Goal: Transaction & Acquisition: Download file/media

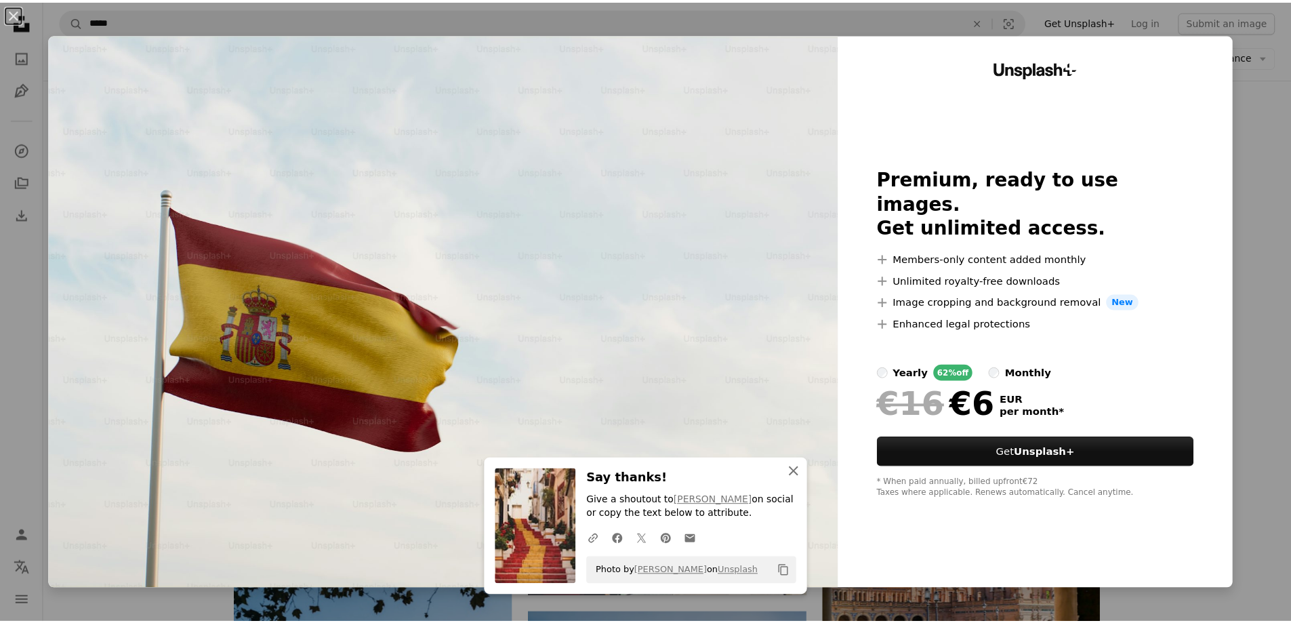
scroll to position [1152, 0]
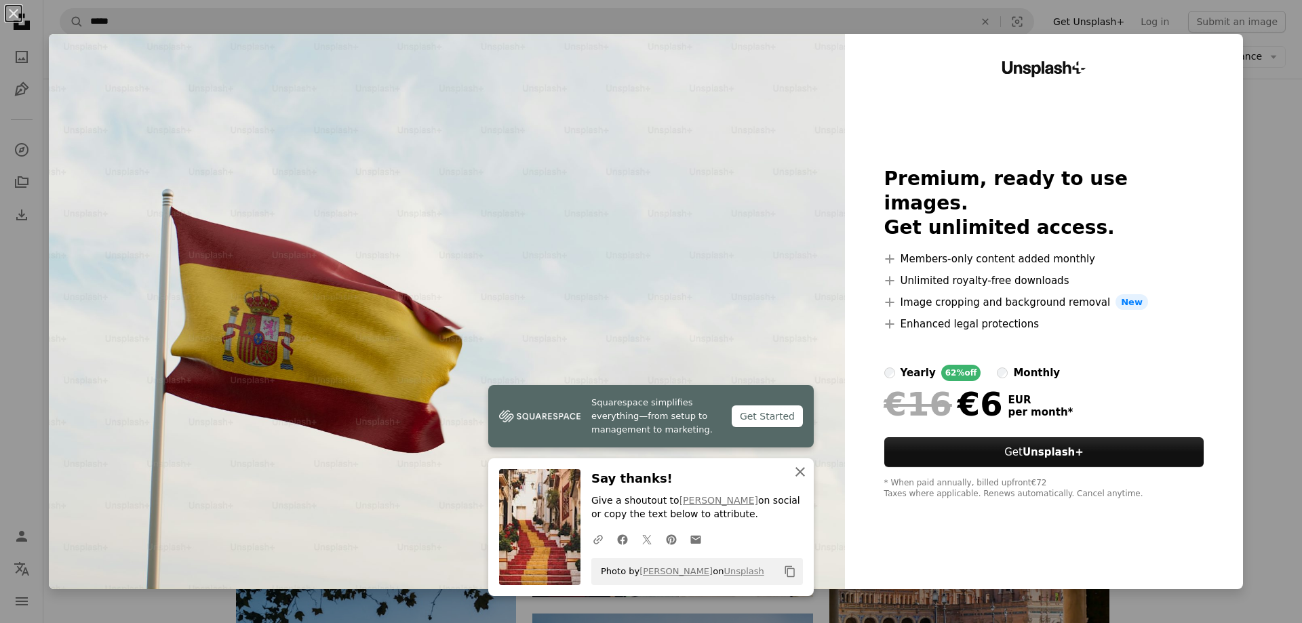
click at [795, 470] on icon "button" at bounding box center [799, 471] width 9 height 9
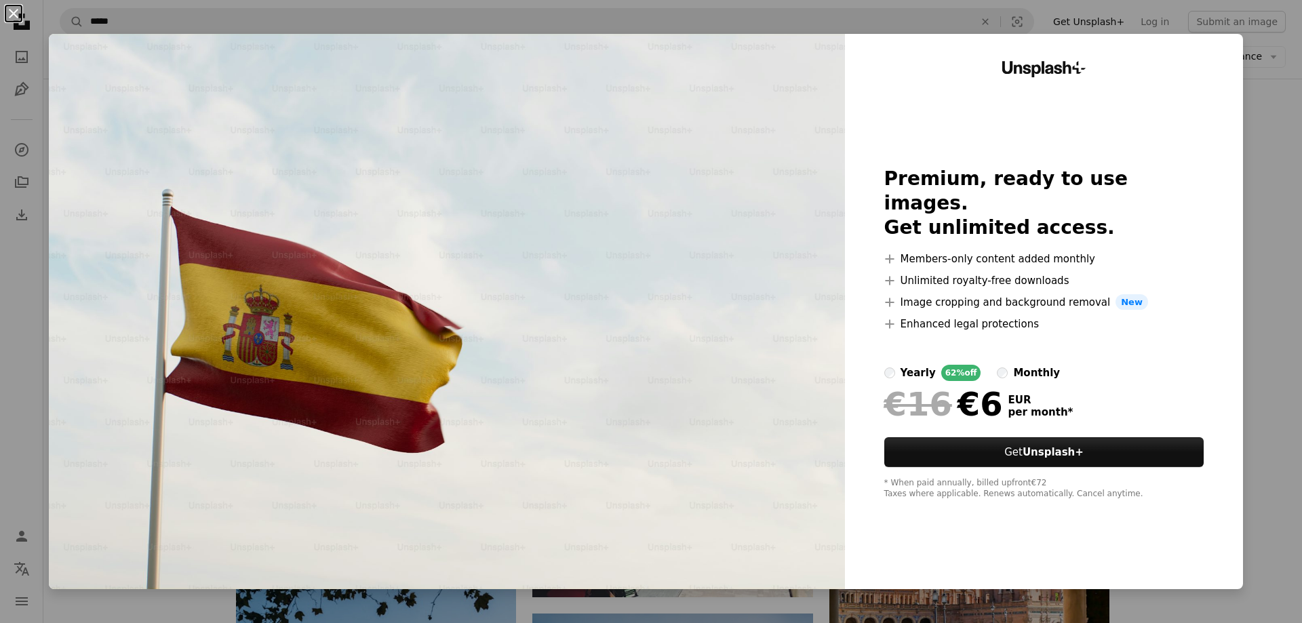
click at [19, 12] on button "An X shape" at bounding box center [13, 13] width 16 height 16
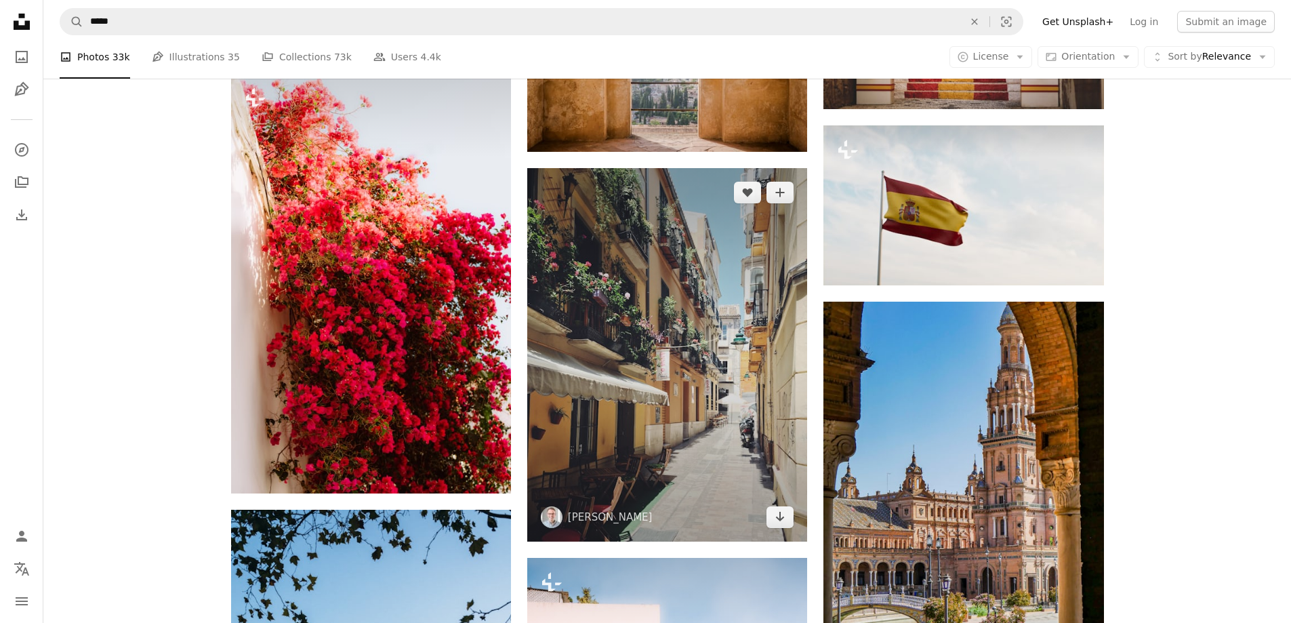
scroll to position [1288, 0]
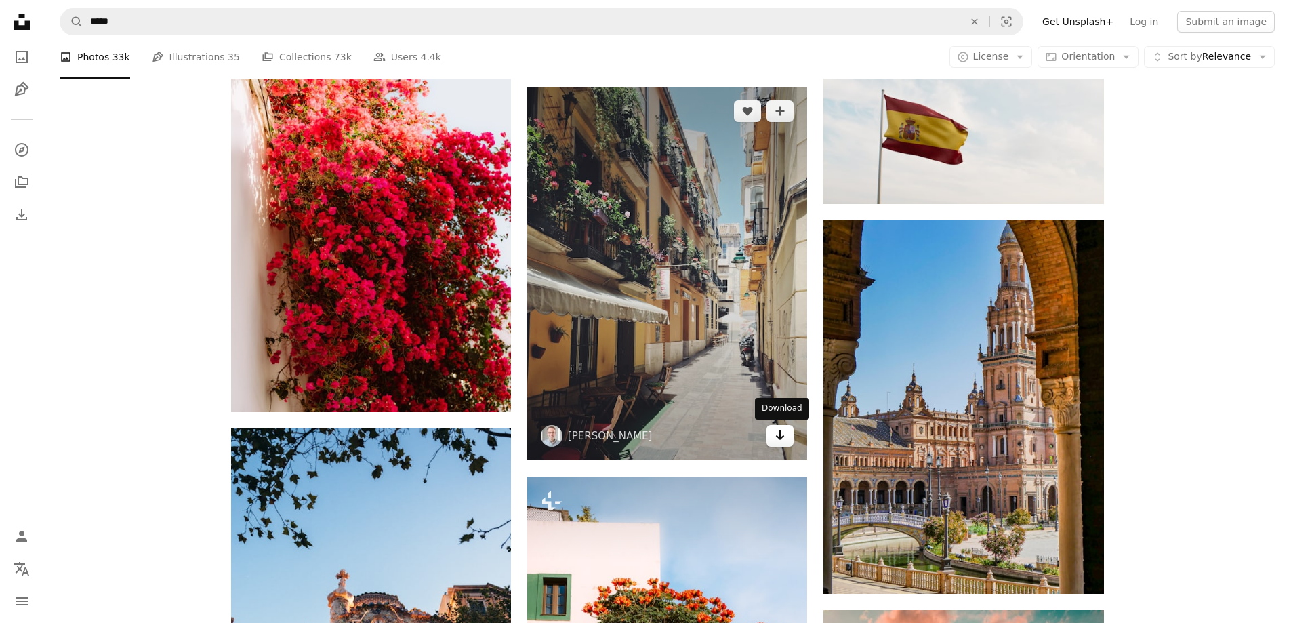
click at [778, 436] on icon "Arrow pointing down" at bounding box center [780, 435] width 11 height 16
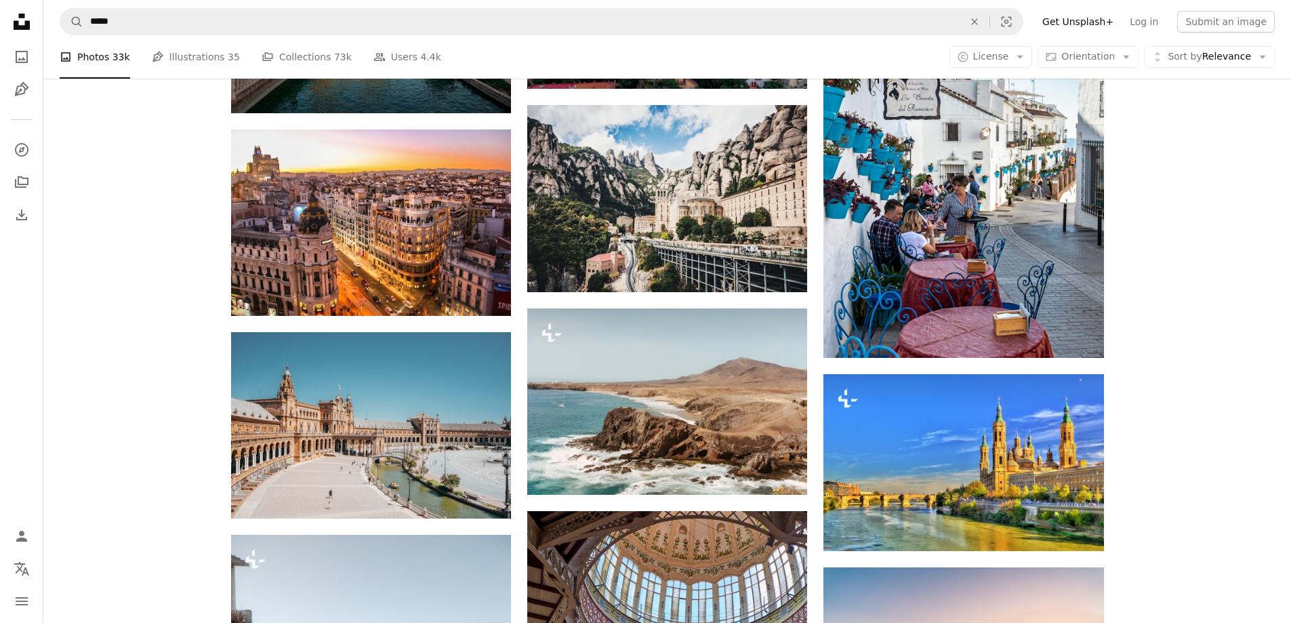
scroll to position [2305, 0]
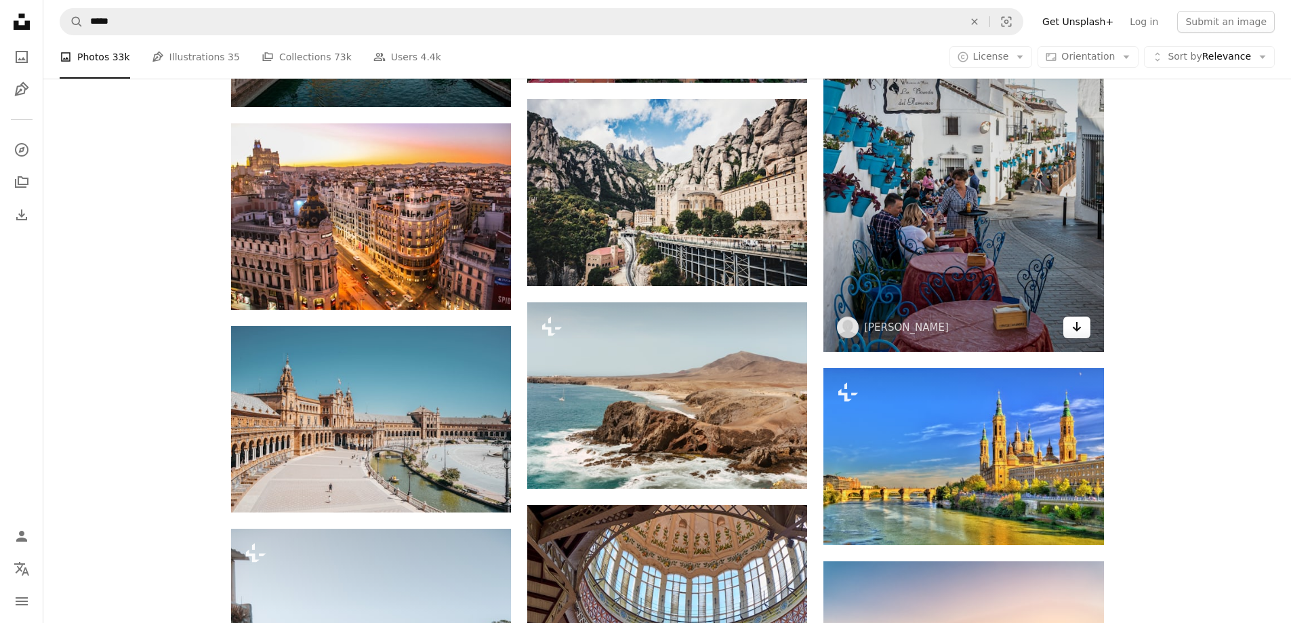
click at [1072, 326] on icon "Arrow pointing down" at bounding box center [1077, 327] width 11 height 16
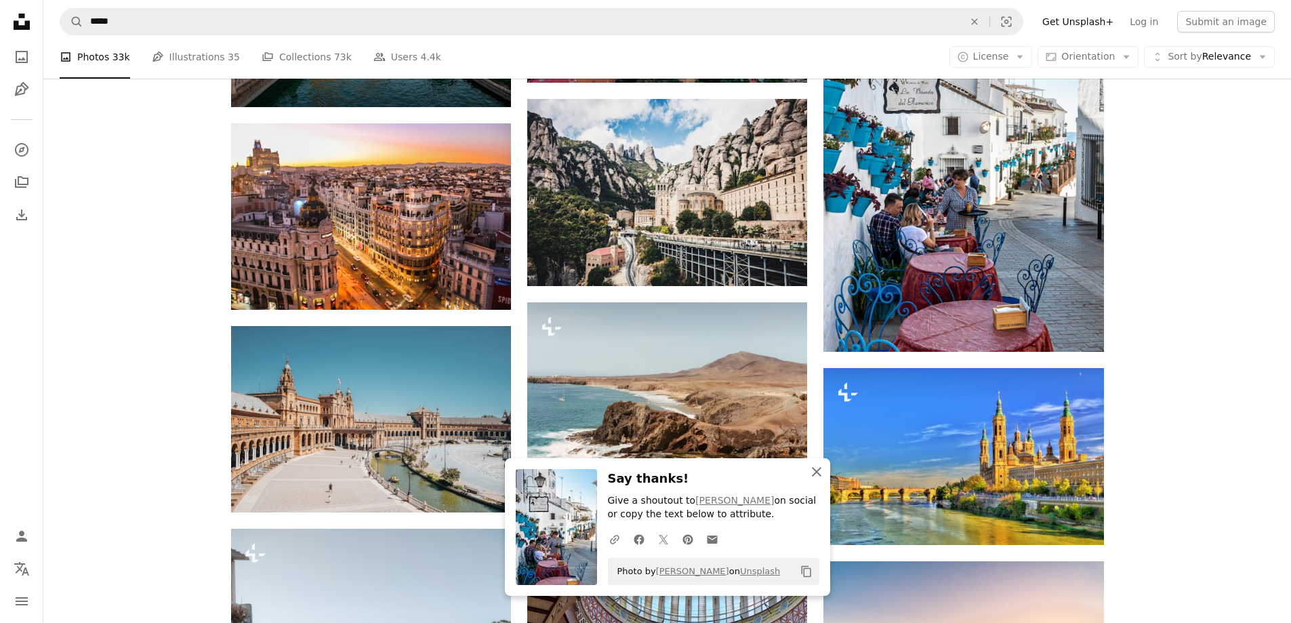
click at [817, 472] on icon "button" at bounding box center [816, 471] width 9 height 9
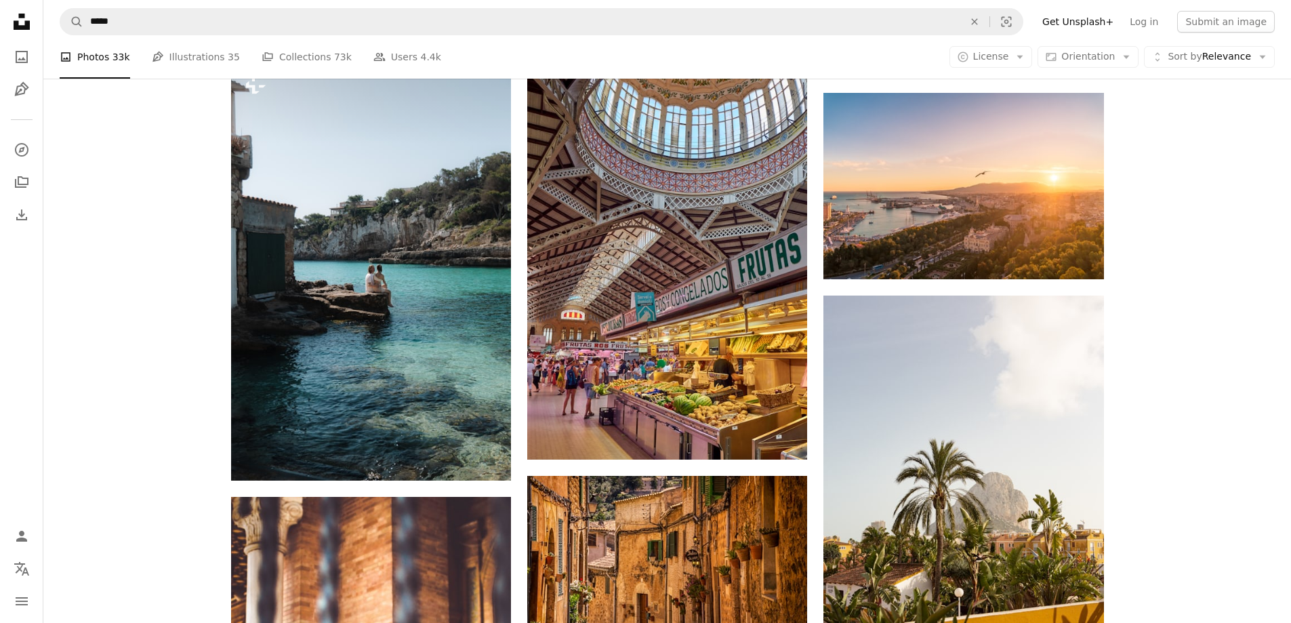
scroll to position [2847, 0]
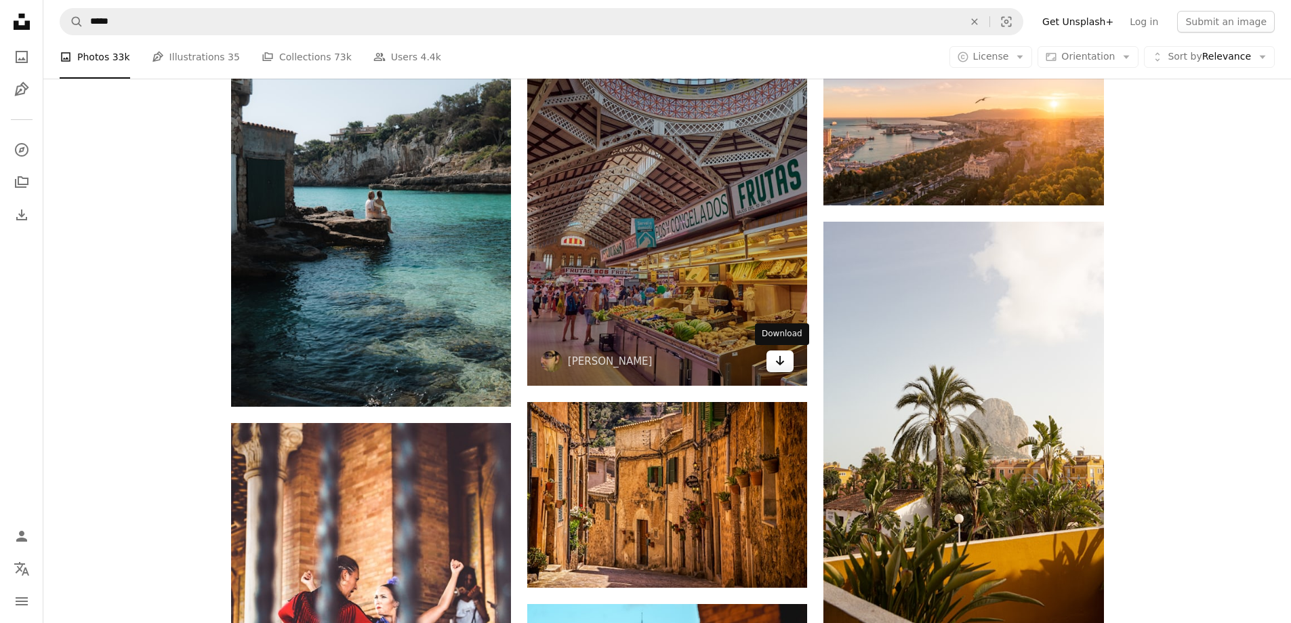
click at [778, 357] on icon "Arrow pointing down" at bounding box center [780, 361] width 11 height 16
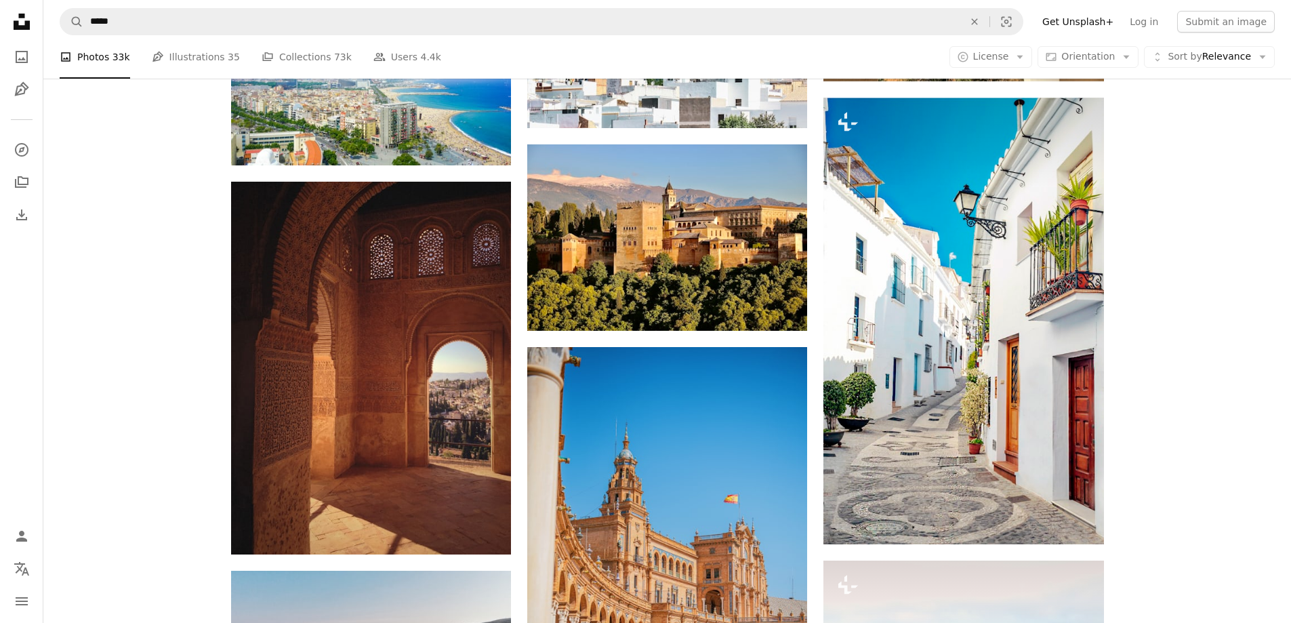
scroll to position [4271, 0]
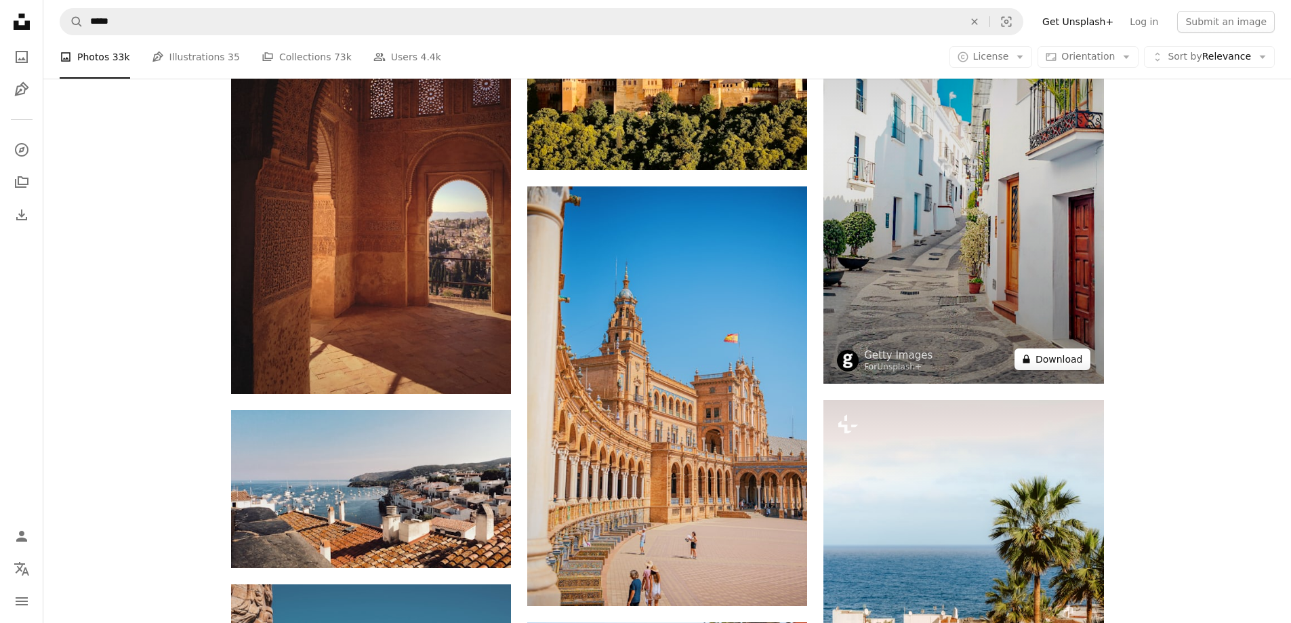
click at [1059, 358] on button "A lock Download" at bounding box center [1053, 359] width 76 height 22
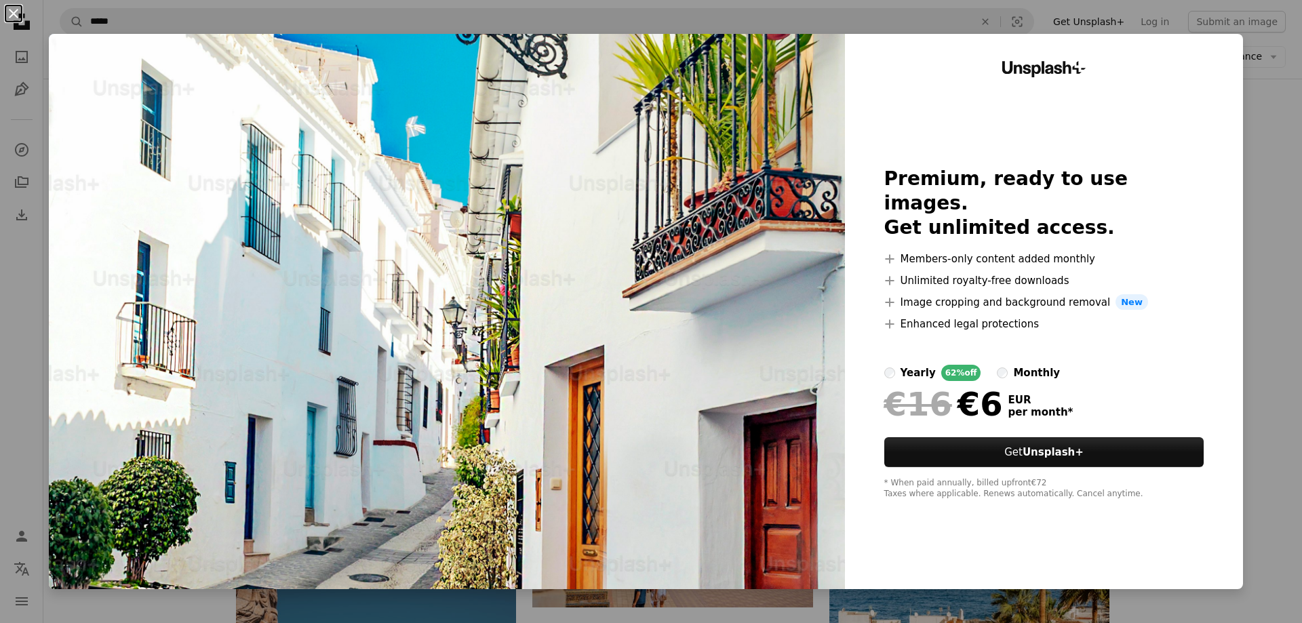
click at [16, 14] on button "An X shape" at bounding box center [13, 13] width 16 height 16
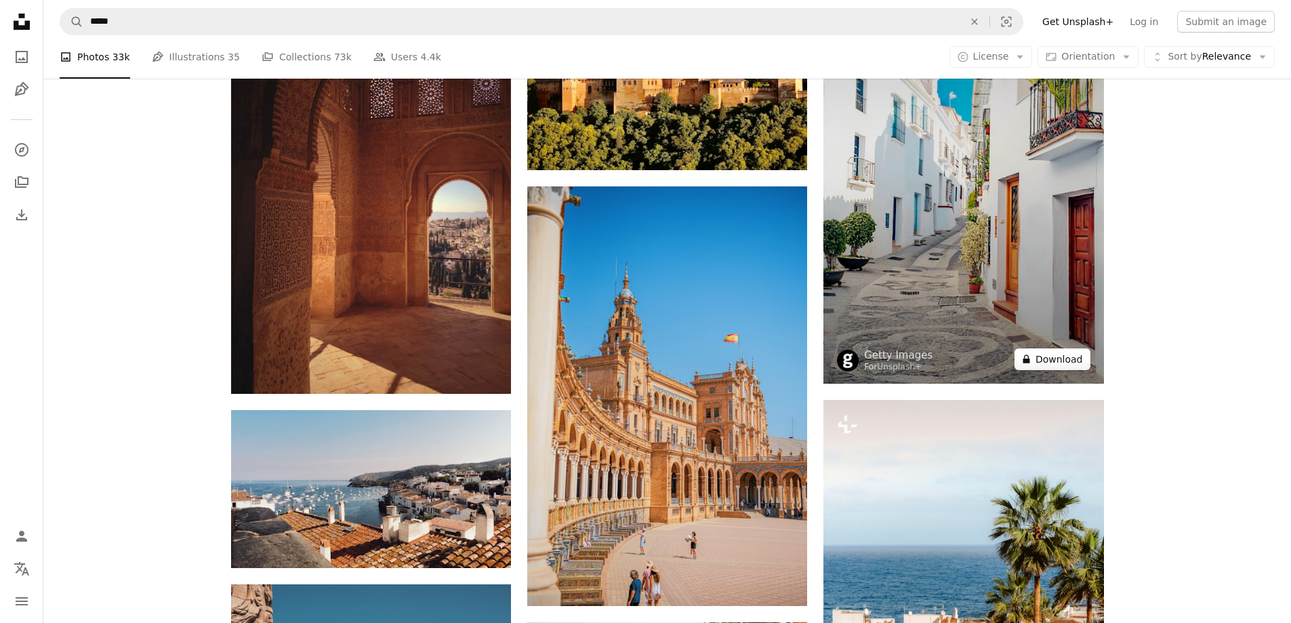
click at [1060, 358] on button "A lock Download" at bounding box center [1053, 359] width 76 height 22
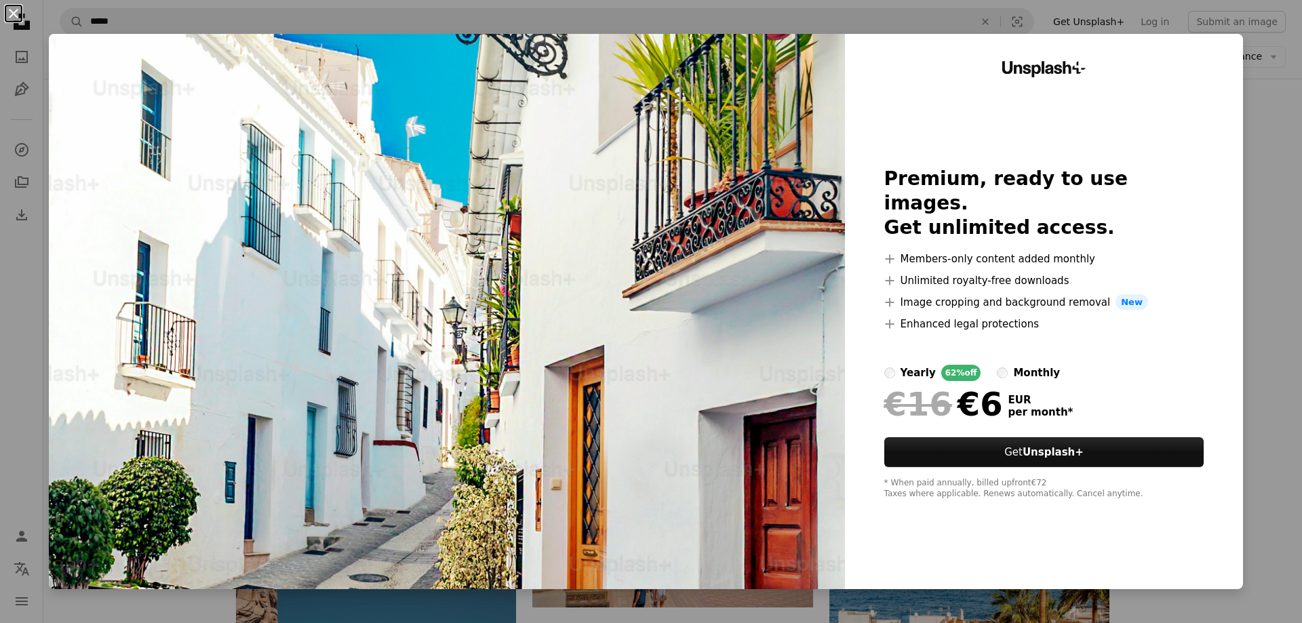
click at [12, 12] on button "An X shape" at bounding box center [13, 13] width 16 height 16
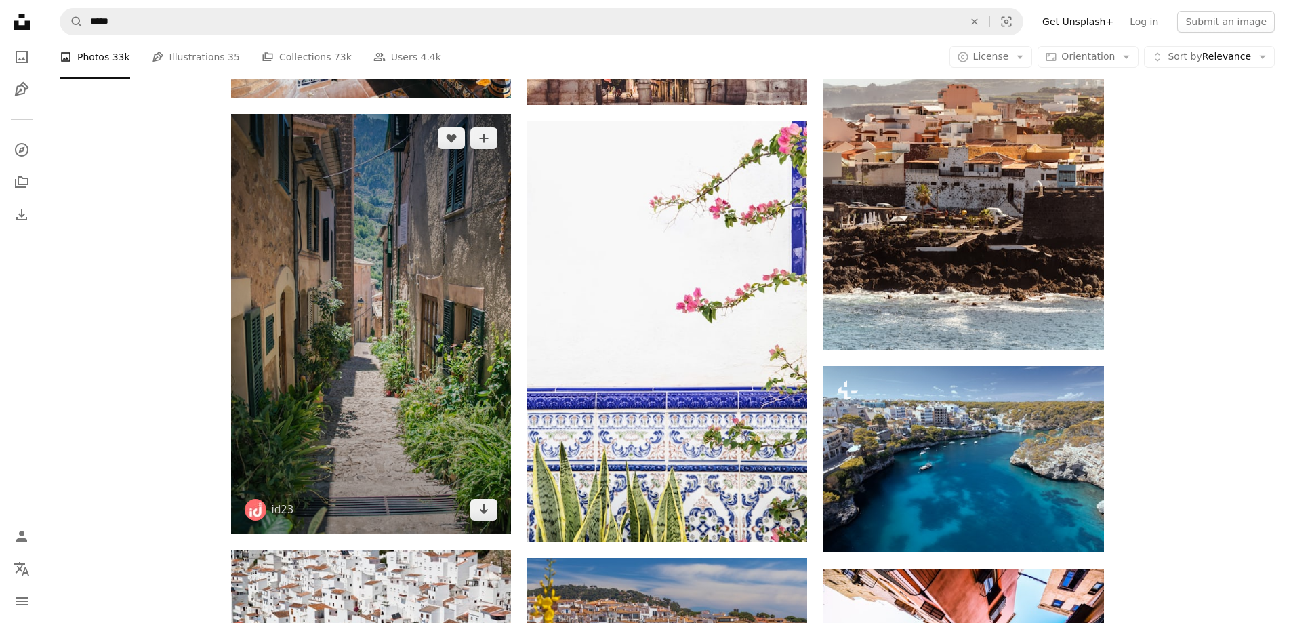
scroll to position [5220, 0]
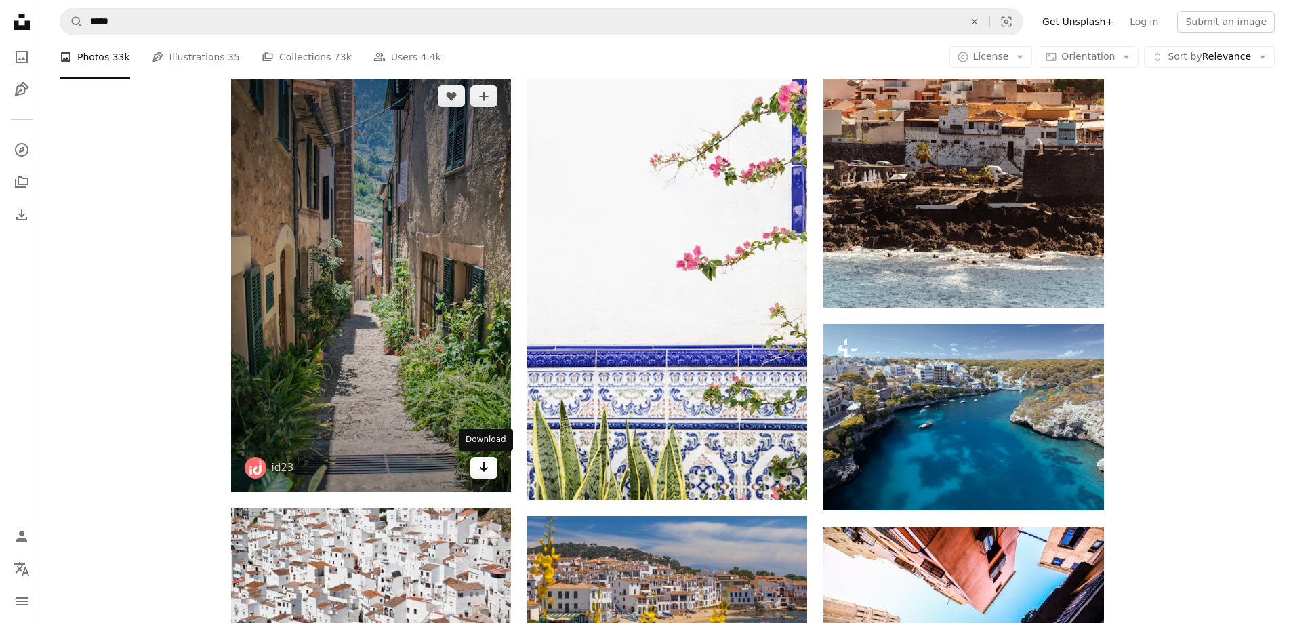
click at [485, 471] on icon "Arrow pointing down" at bounding box center [484, 467] width 11 height 16
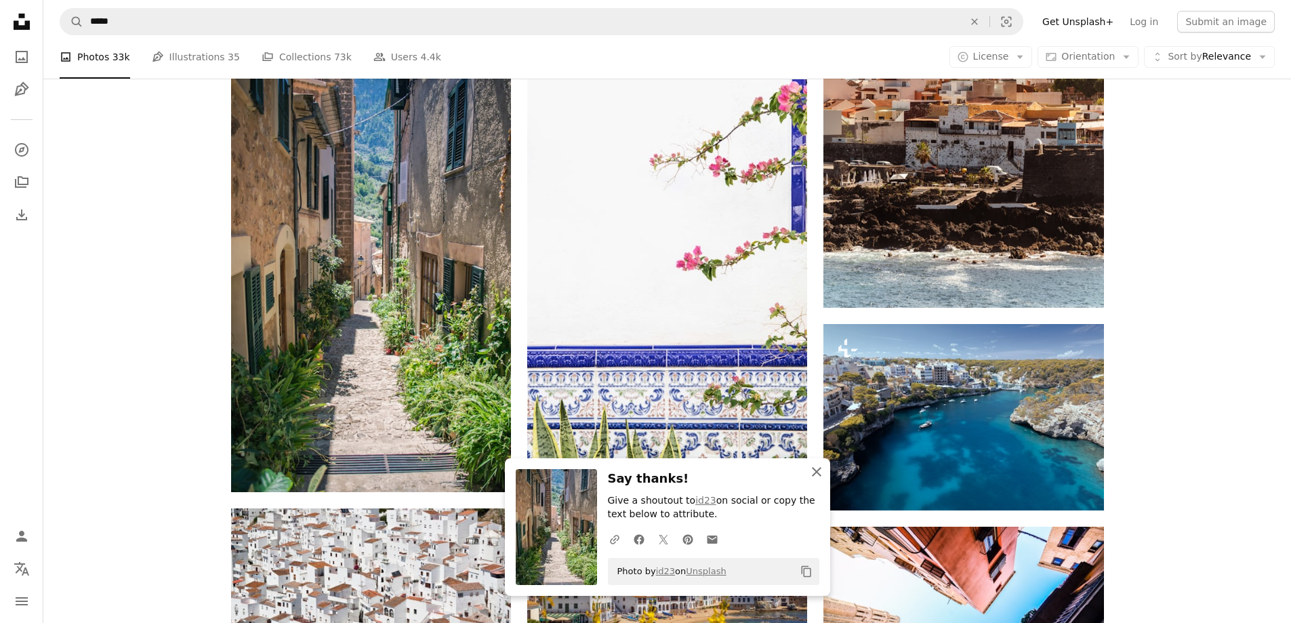
click at [816, 470] on icon "button" at bounding box center [816, 471] width 9 height 9
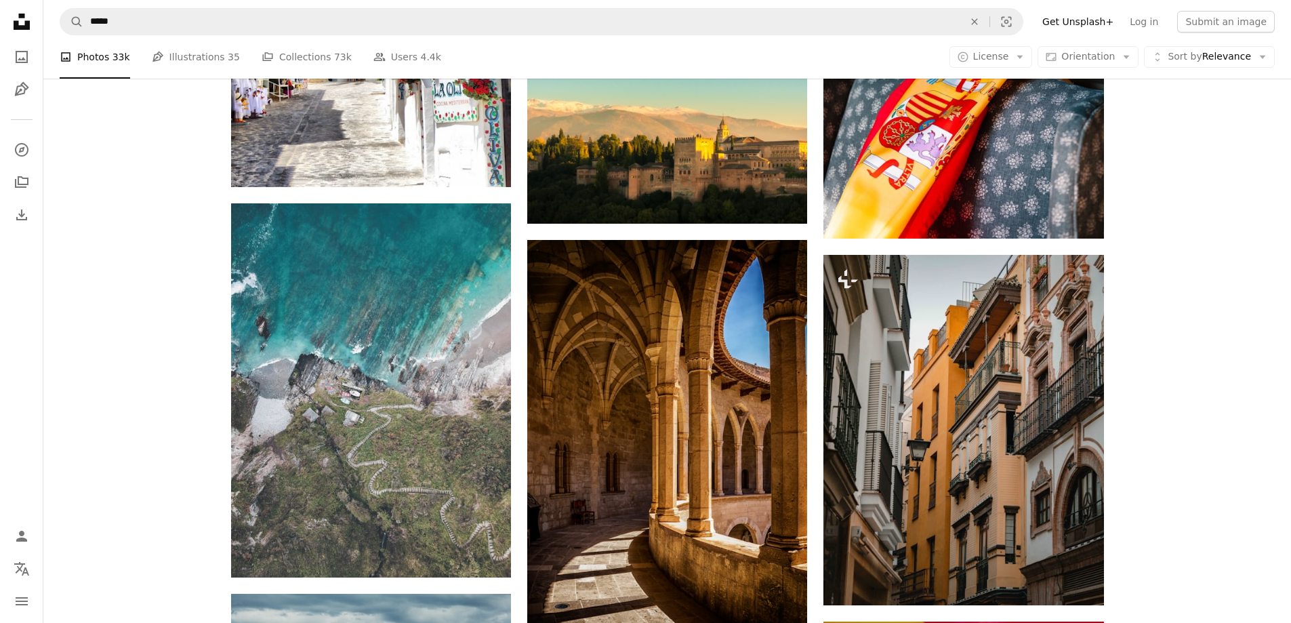
scroll to position [6915, 0]
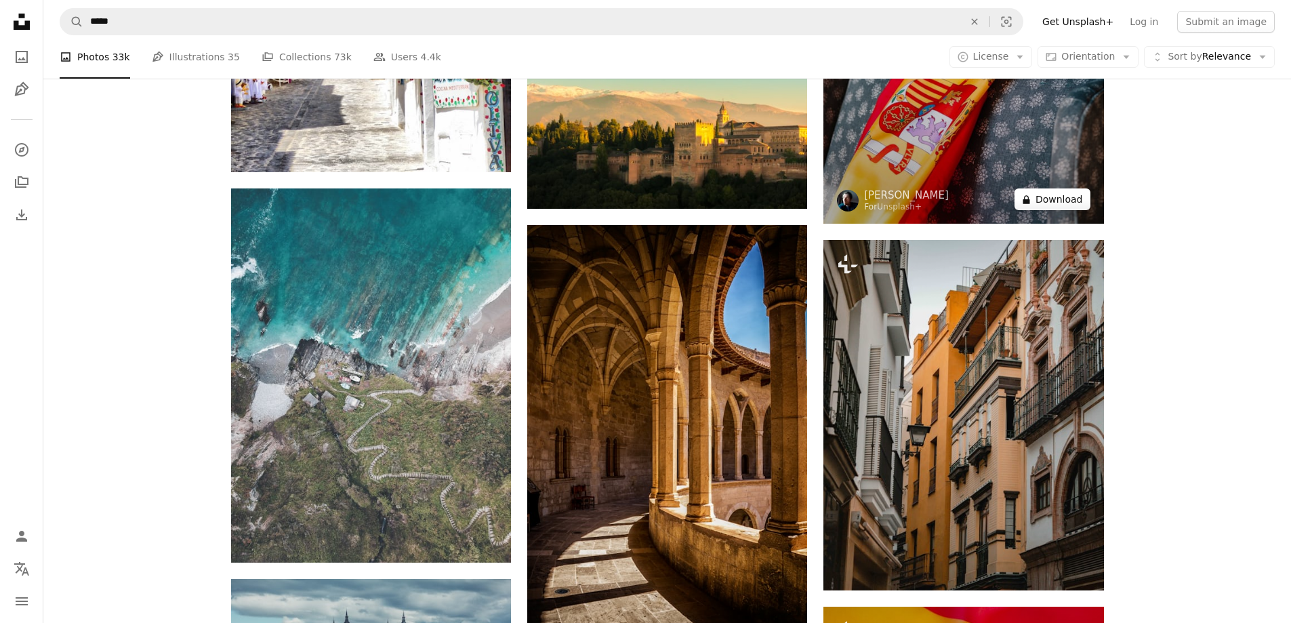
click at [1062, 196] on button "A lock Download" at bounding box center [1053, 199] width 76 height 22
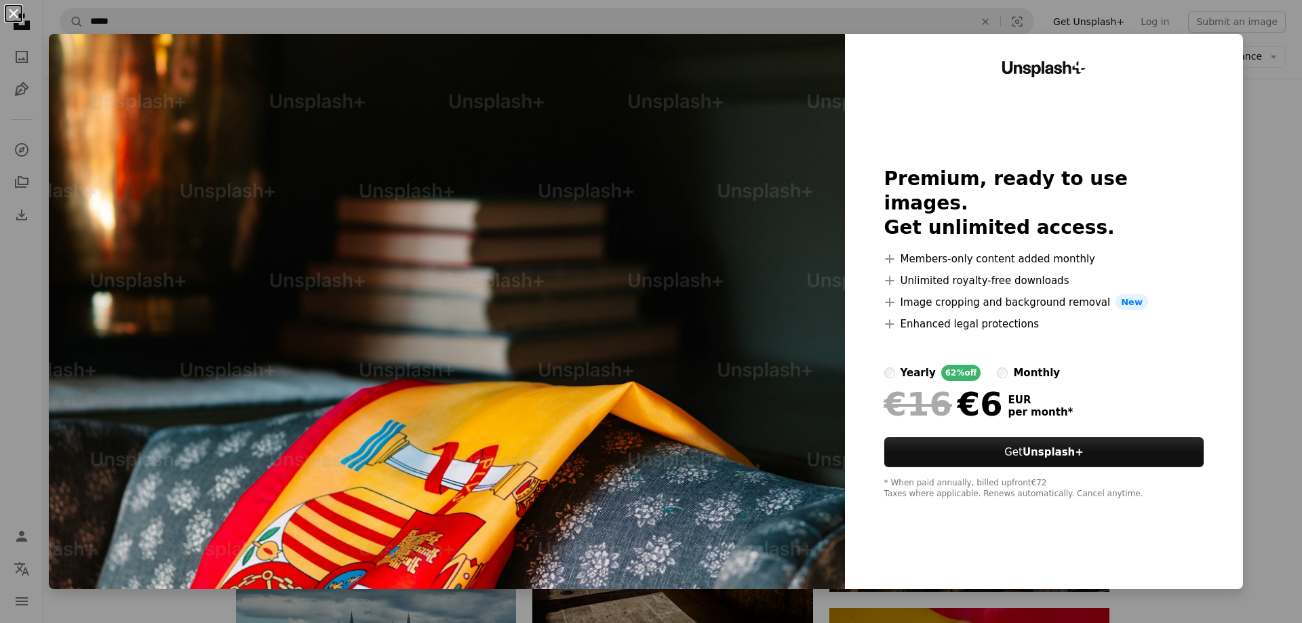
click at [9, 9] on button "An X shape" at bounding box center [13, 13] width 16 height 16
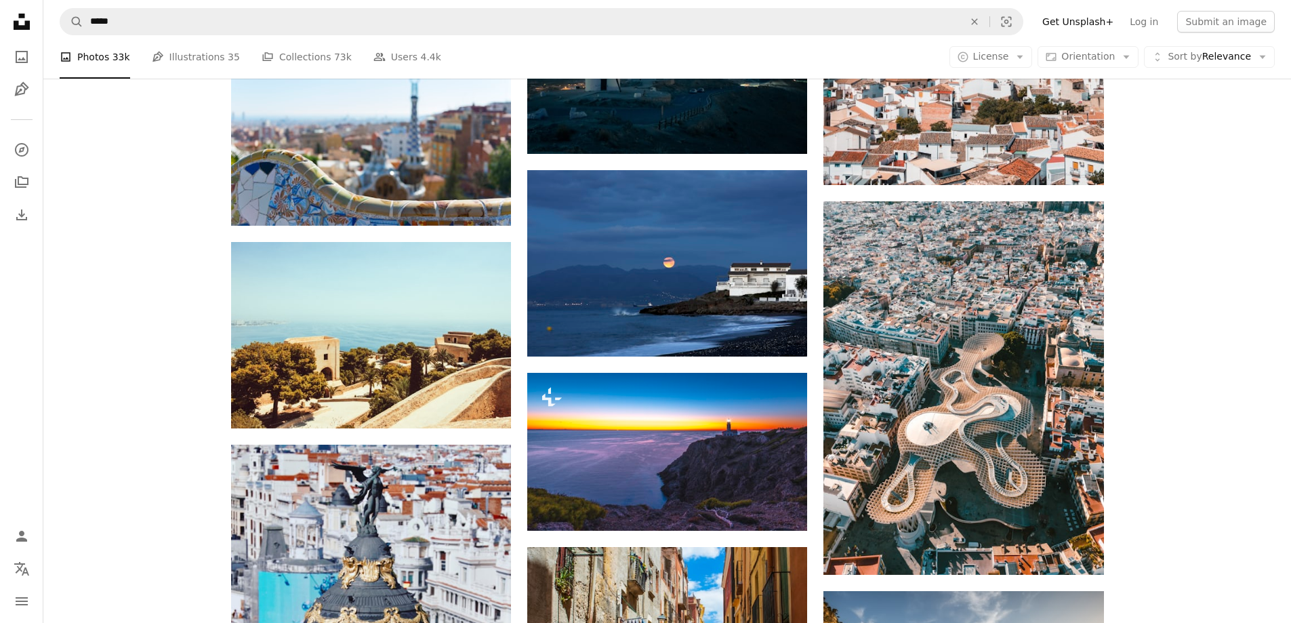
scroll to position [9491, 0]
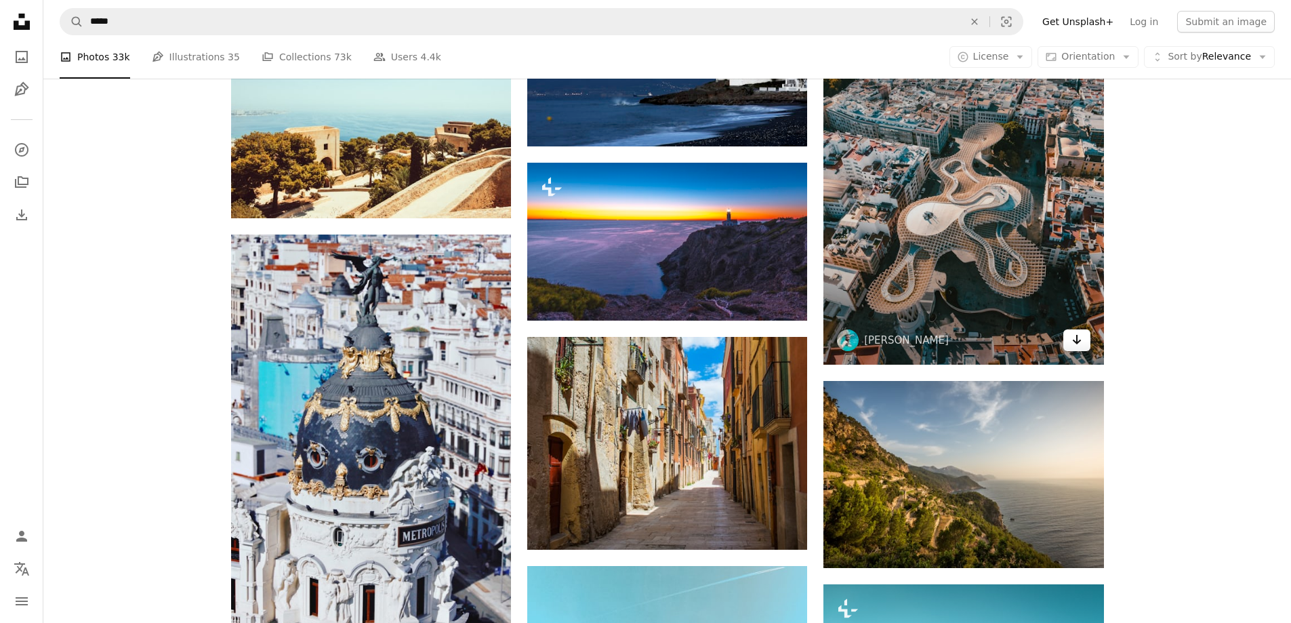
click at [1074, 339] on icon "Arrow pointing down" at bounding box center [1077, 339] width 11 height 16
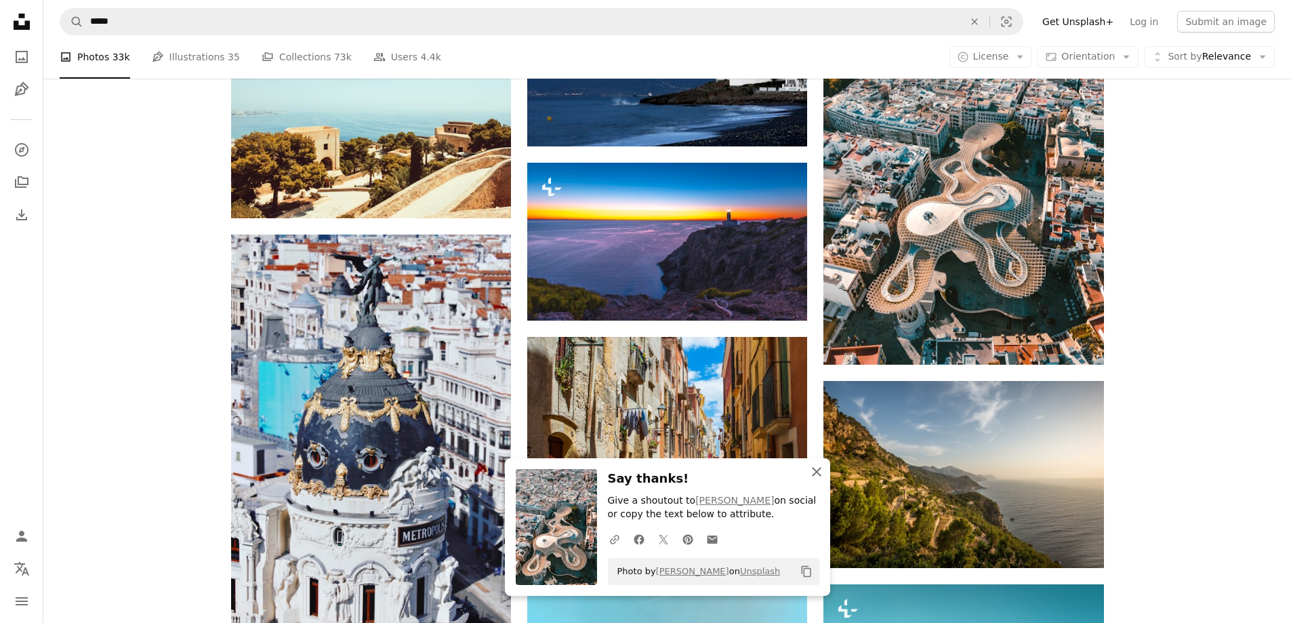
click at [818, 472] on icon "button" at bounding box center [816, 471] width 9 height 9
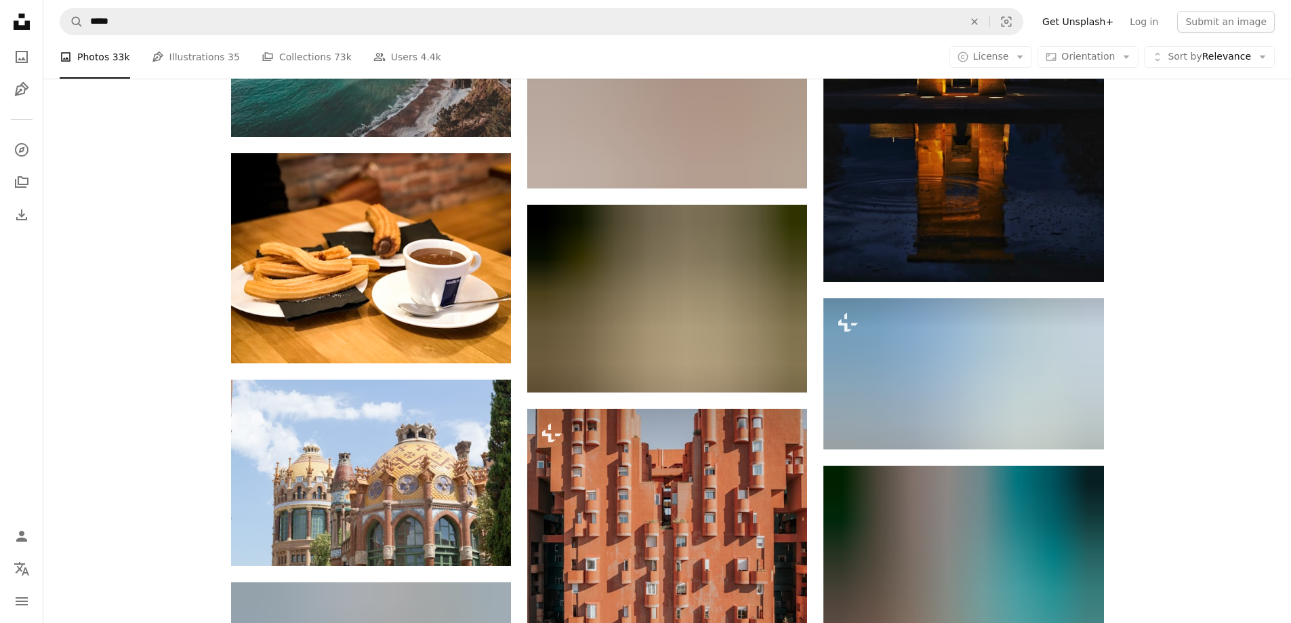
scroll to position [17693, 0]
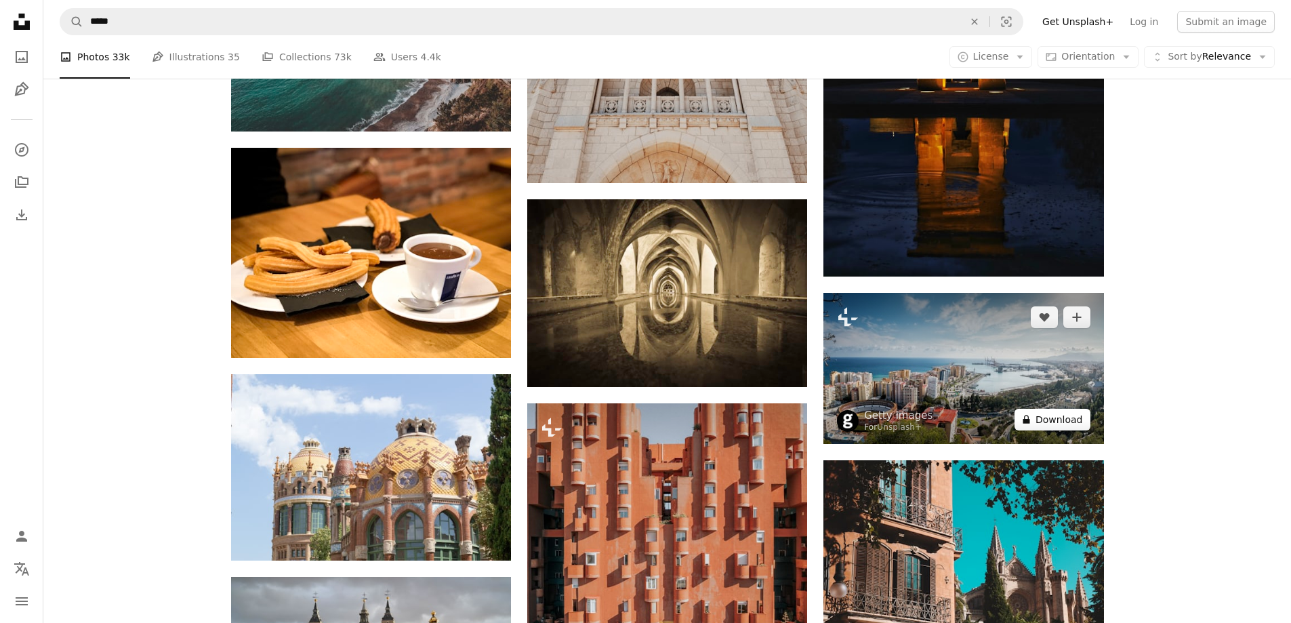
click at [1058, 419] on button "A lock Download" at bounding box center [1053, 420] width 76 height 22
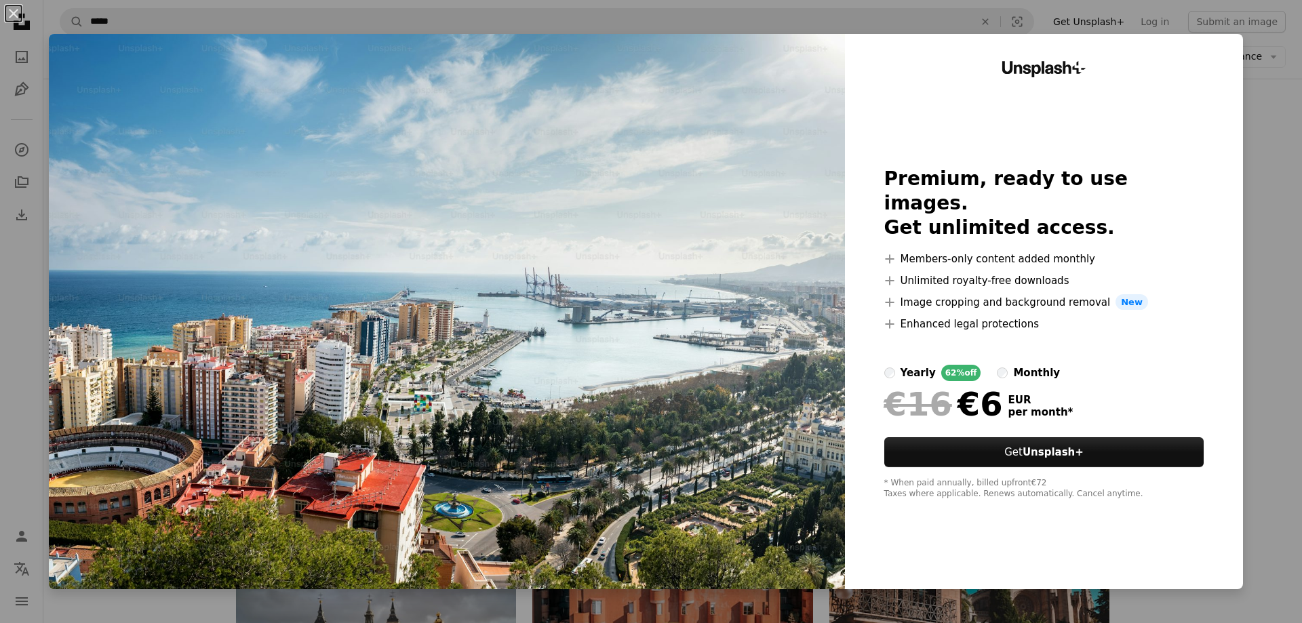
drag, startPoint x: 11, startPoint y: 9, endPoint x: 155, endPoint y: 50, distance: 149.5
click at [11, 9] on button "An X shape" at bounding box center [13, 13] width 16 height 16
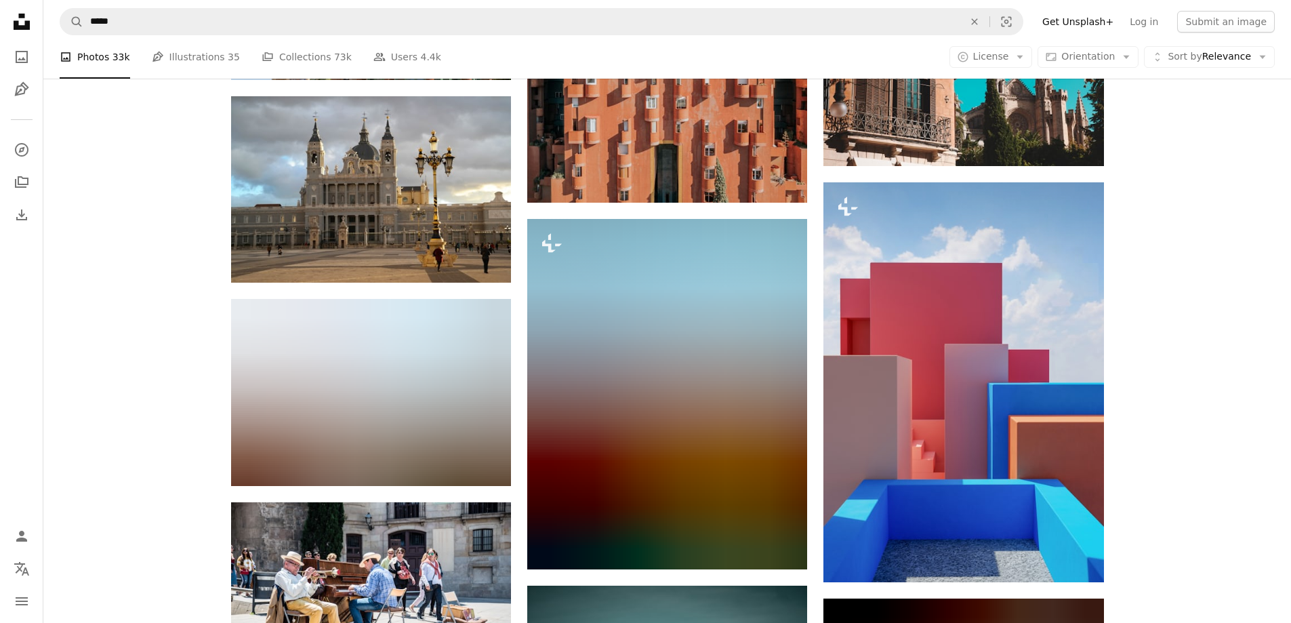
scroll to position [18235, 0]
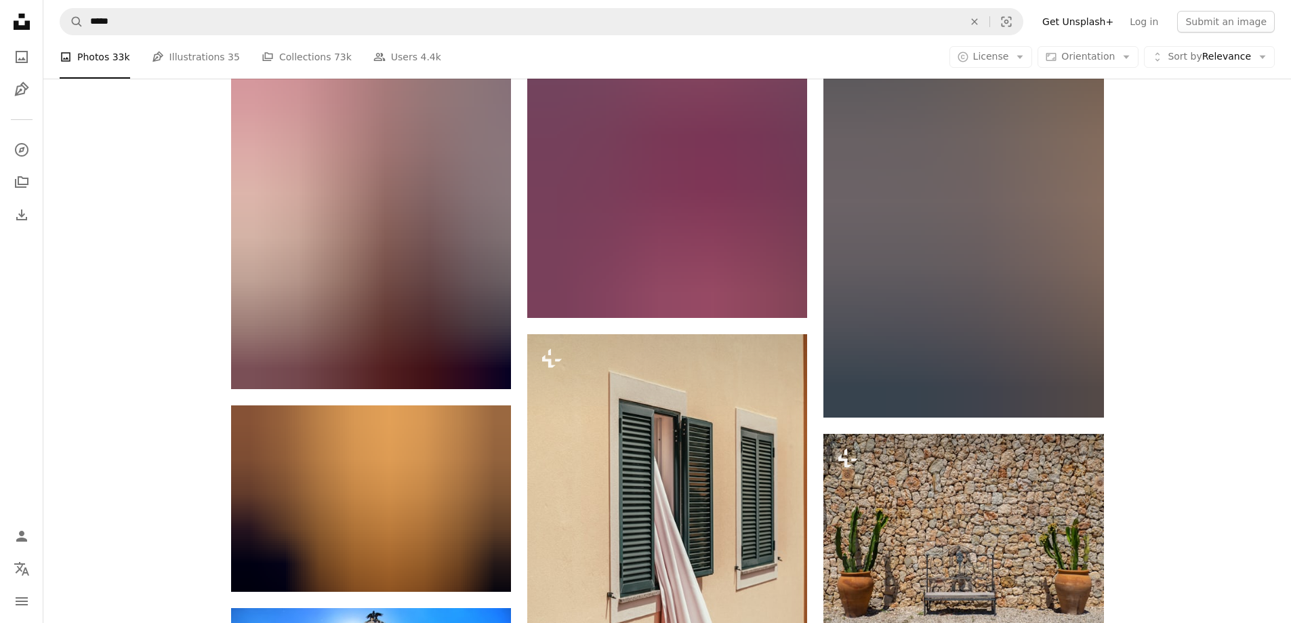
scroll to position [27455, 0]
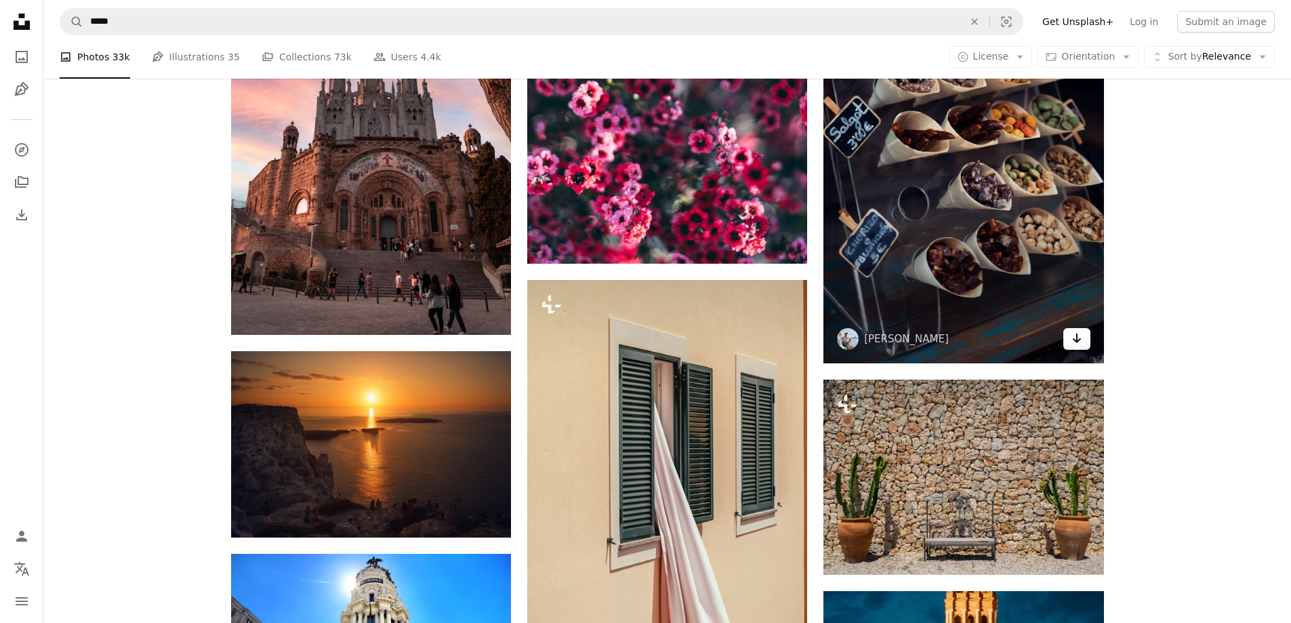
click at [1072, 331] on icon "Arrow pointing down" at bounding box center [1077, 338] width 11 height 16
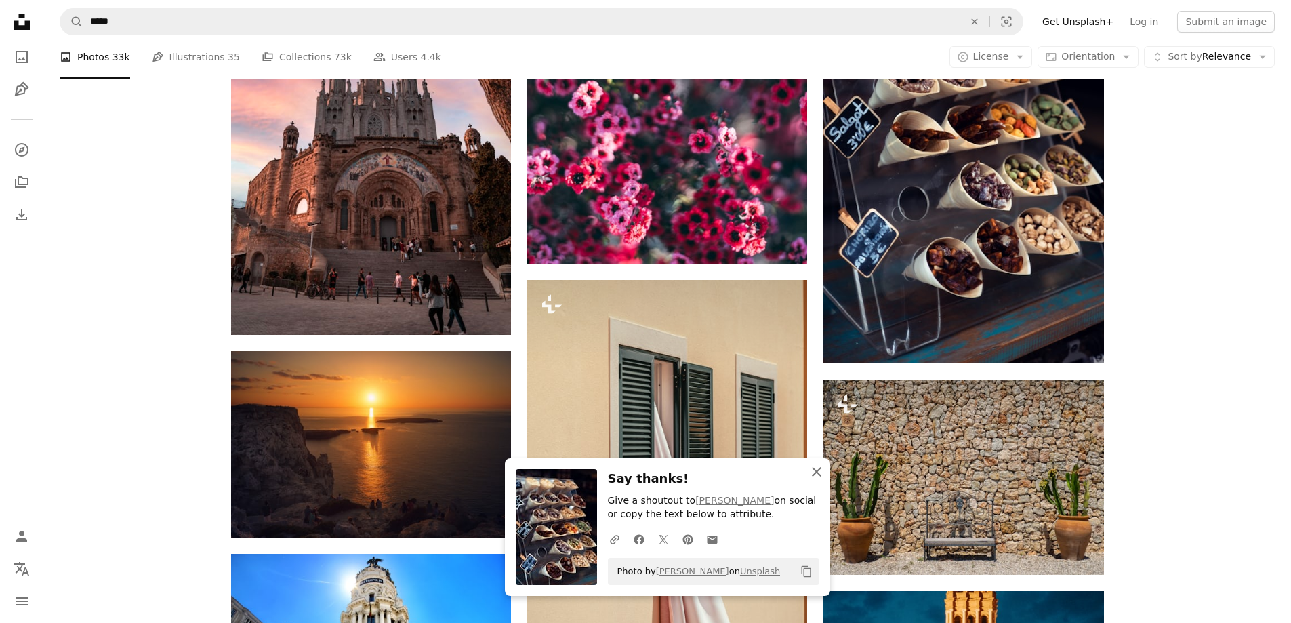
drag, startPoint x: 818, startPoint y: 471, endPoint x: 829, endPoint y: 477, distance: 12.7
click at [817, 472] on icon "button" at bounding box center [816, 471] width 9 height 9
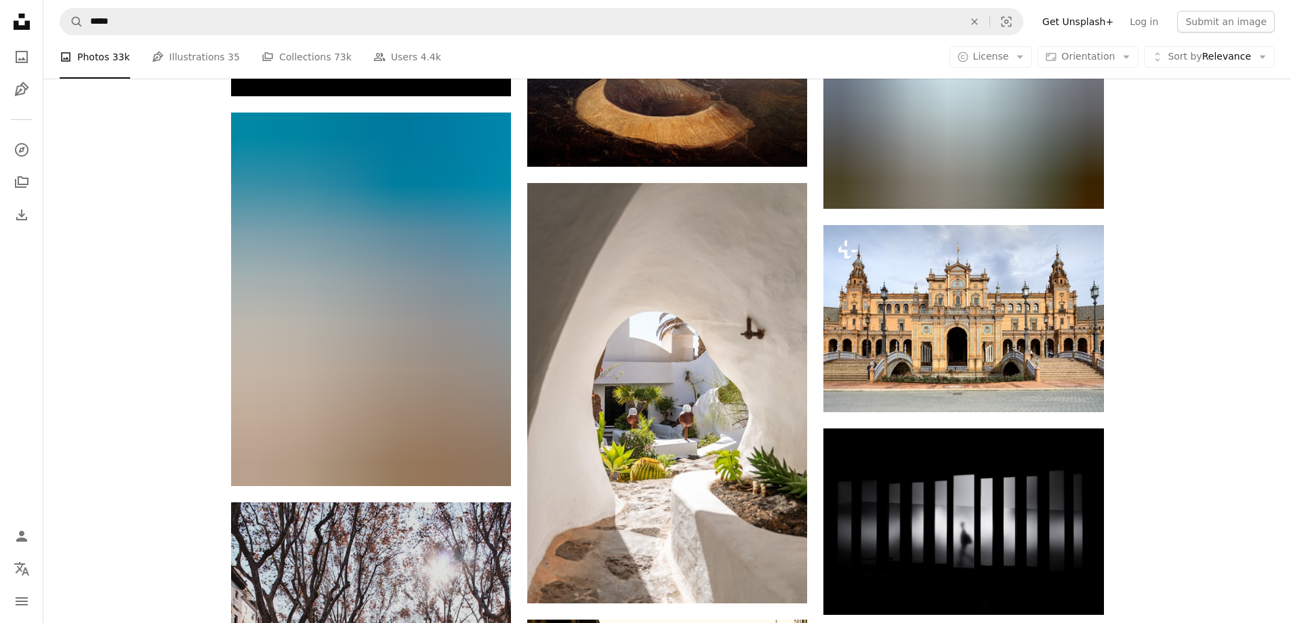
scroll to position [29827, 0]
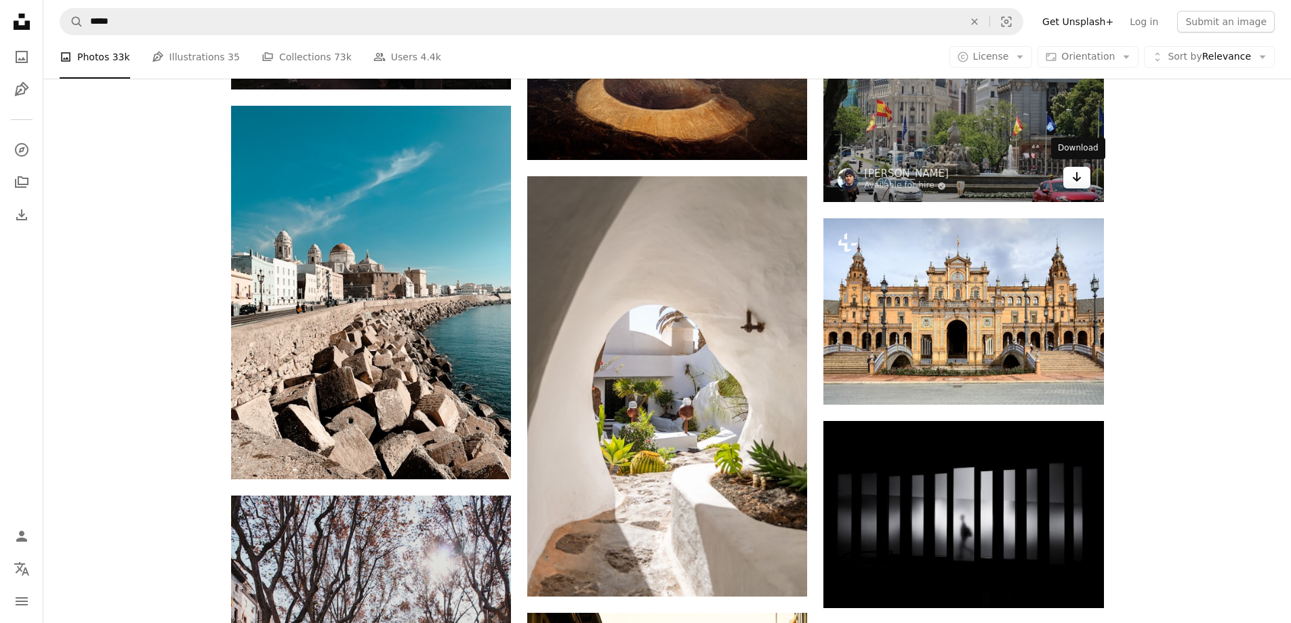
click at [1077, 176] on icon "Download" at bounding box center [1076, 176] width 9 height 9
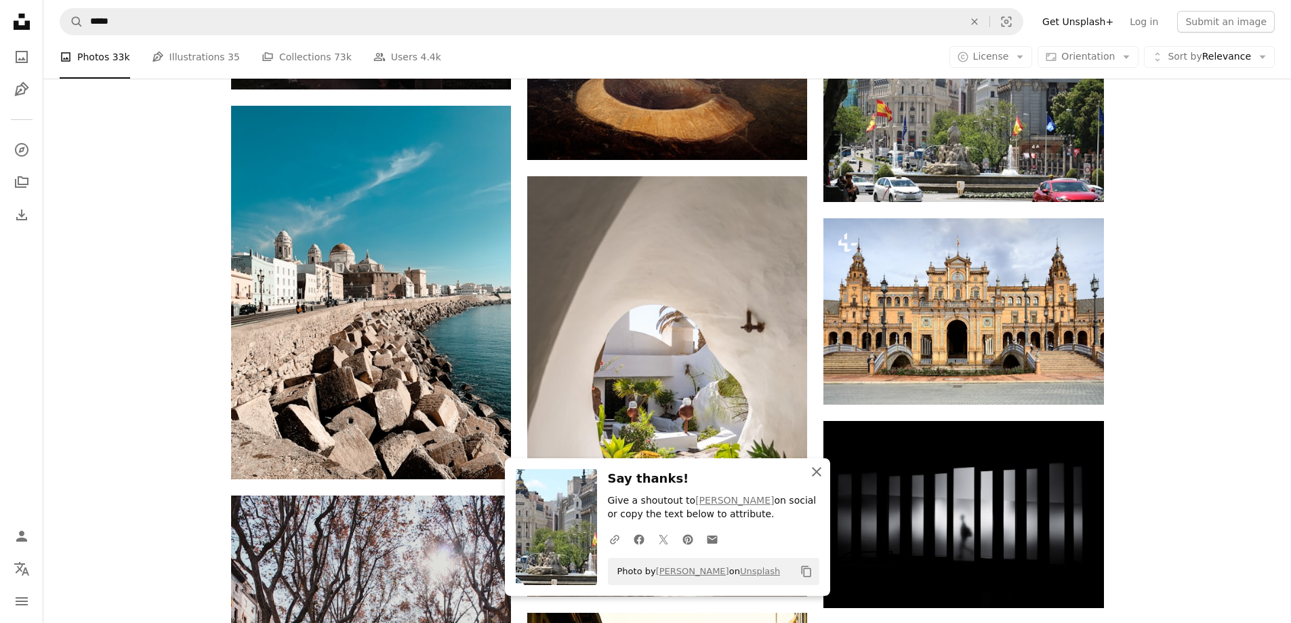
click at [816, 474] on icon "An X shape" at bounding box center [817, 472] width 16 height 16
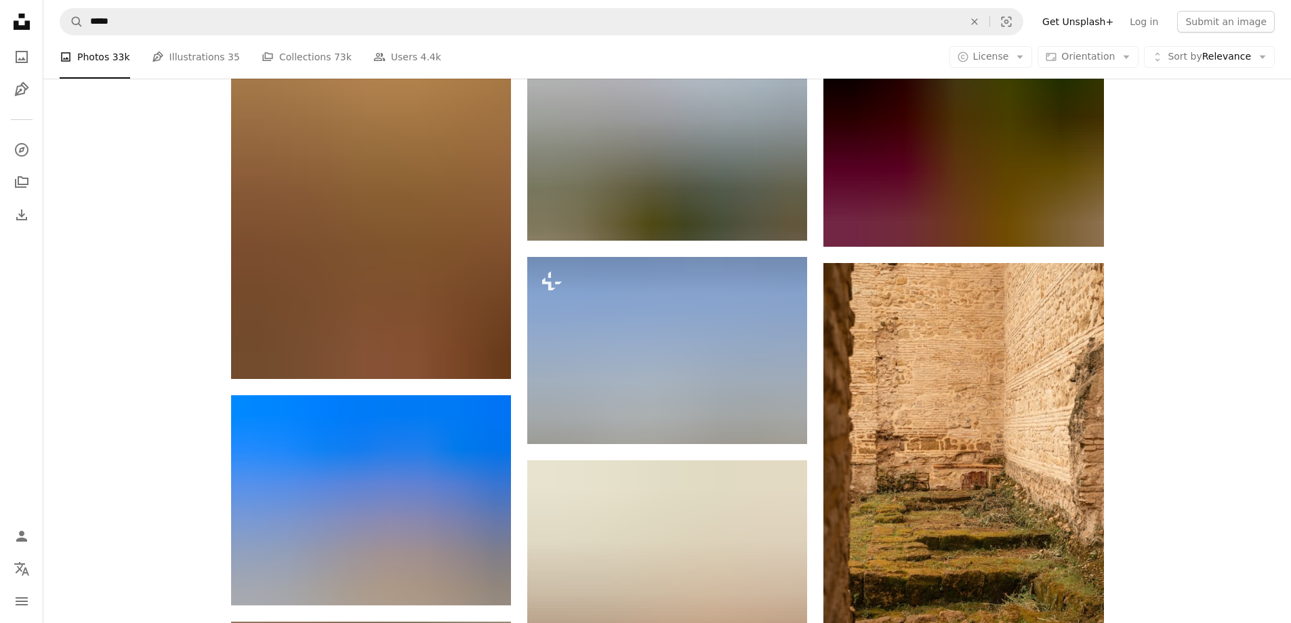
scroll to position [41690, 0]
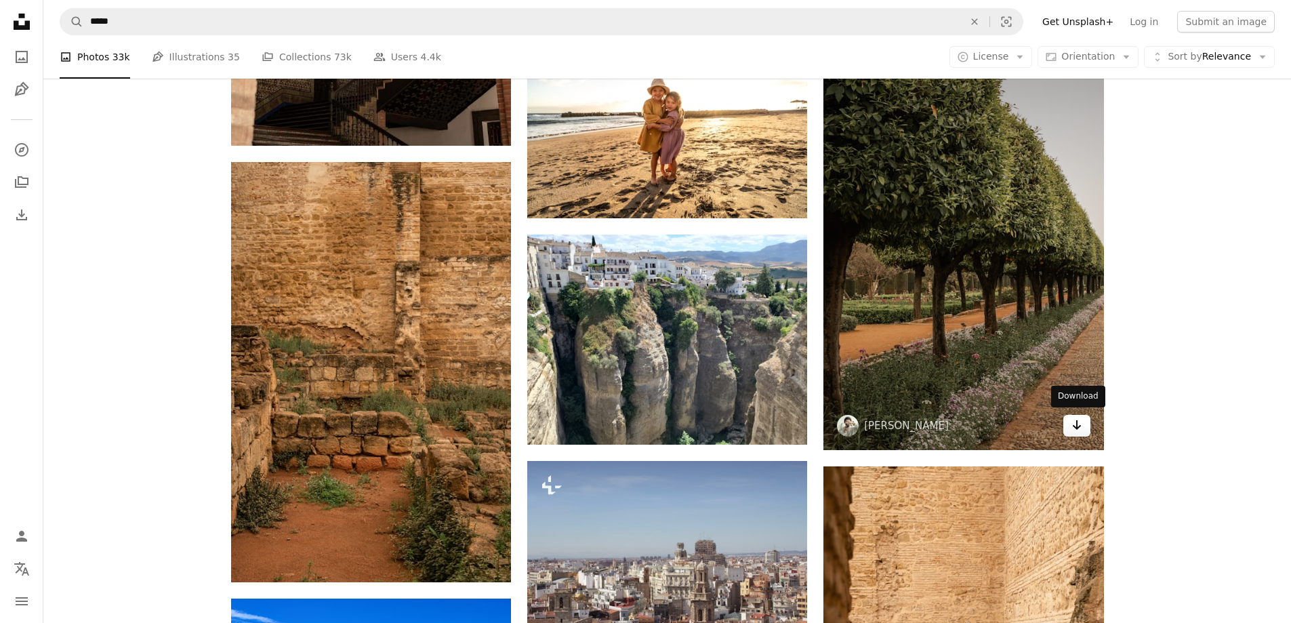
click at [1079, 418] on icon "Arrow pointing down" at bounding box center [1077, 425] width 11 height 16
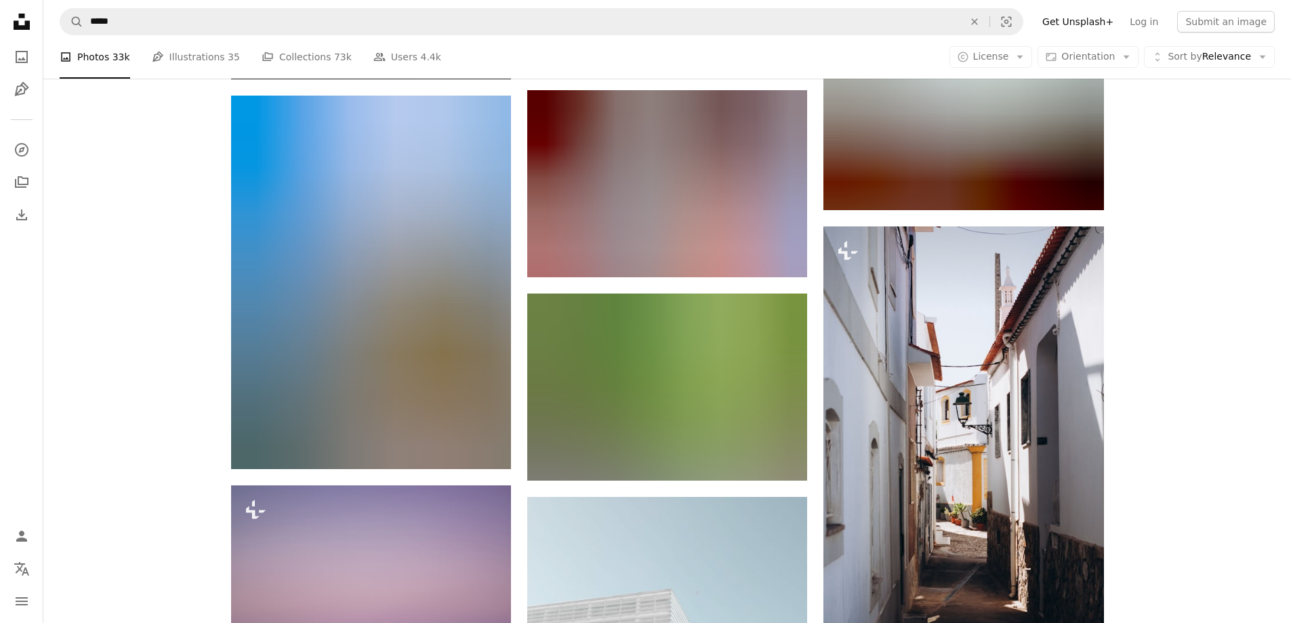
scroll to position [79246, 0]
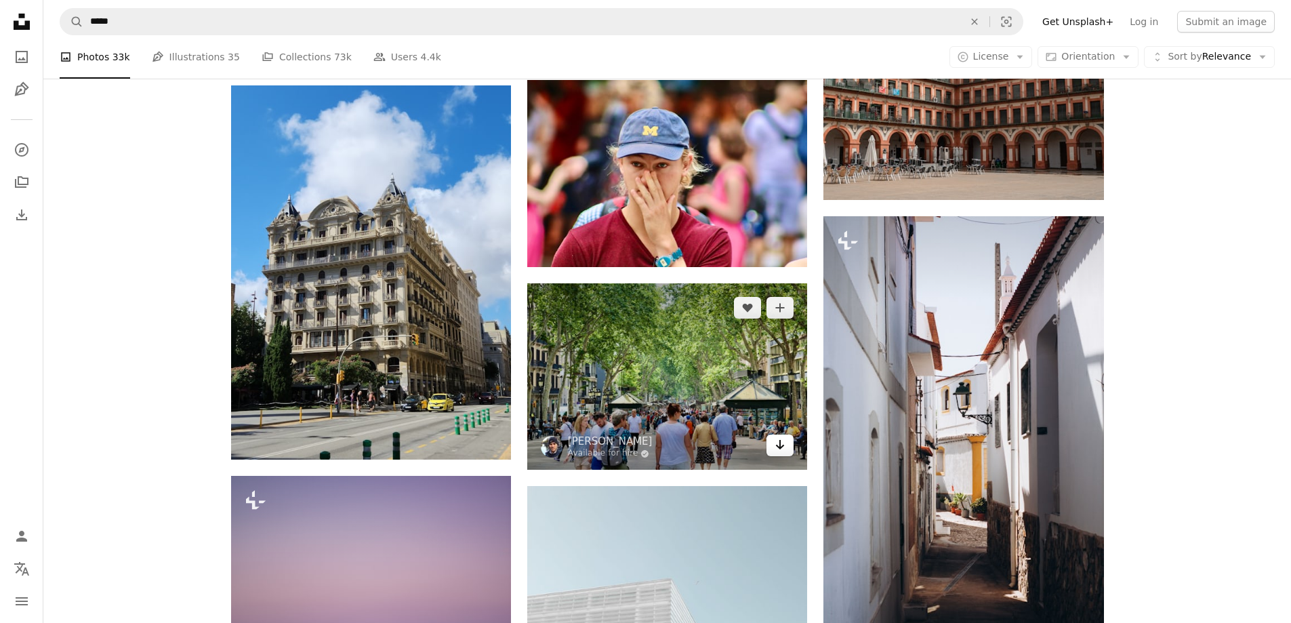
click at [776, 439] on icon "Arrow pointing down" at bounding box center [780, 445] width 11 height 16
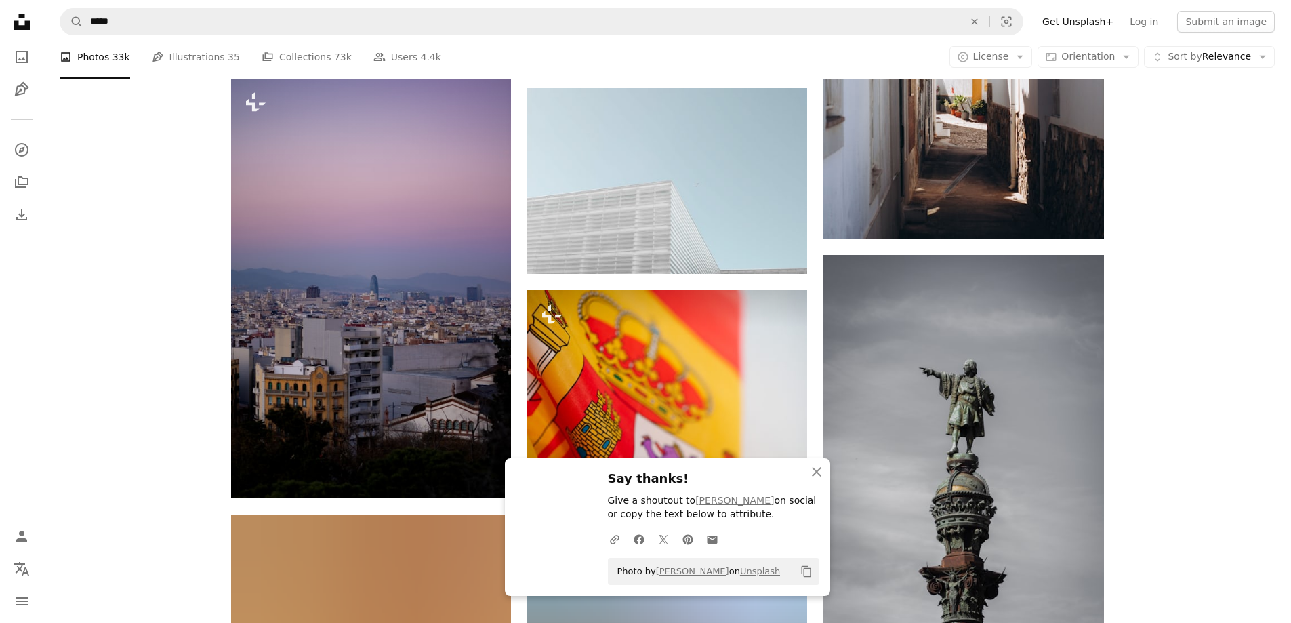
scroll to position [79653, 0]
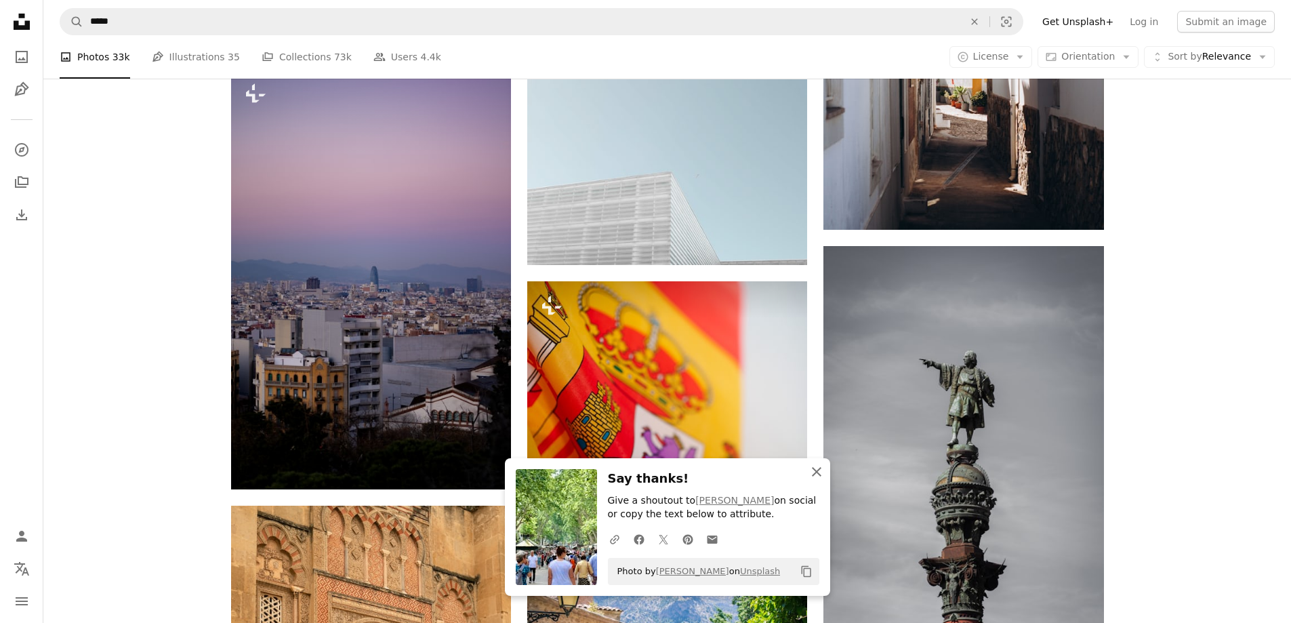
click at [816, 472] on icon "button" at bounding box center [816, 471] width 9 height 9
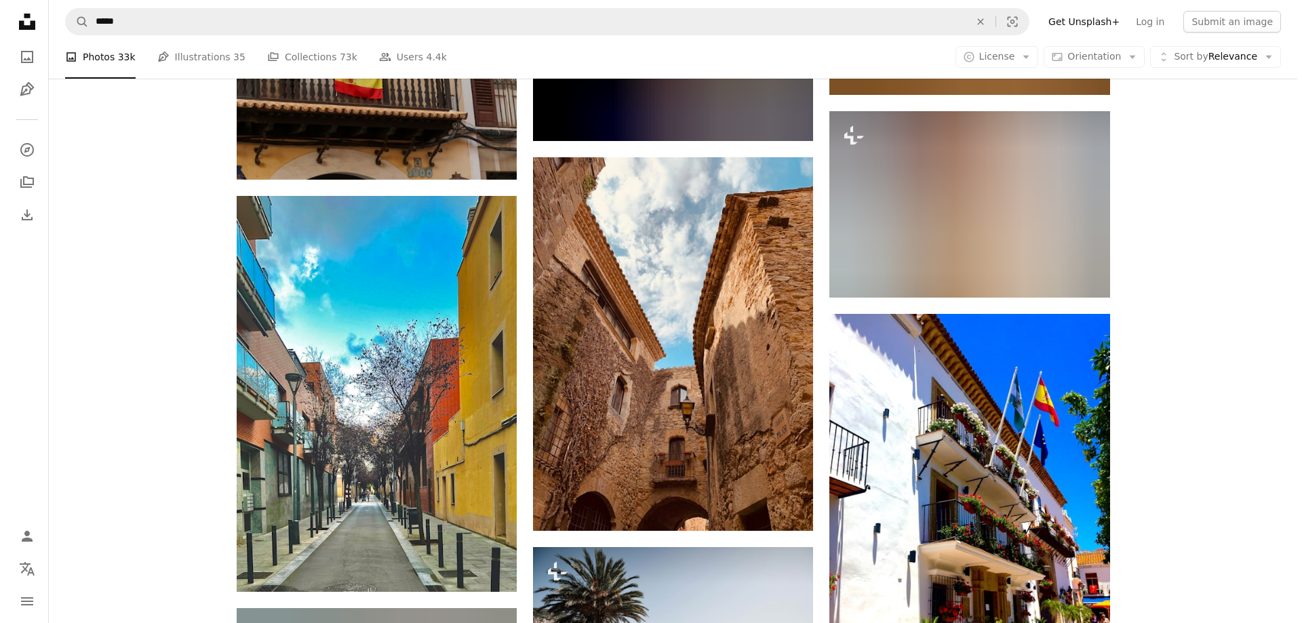
scroll to position [81347, 0]
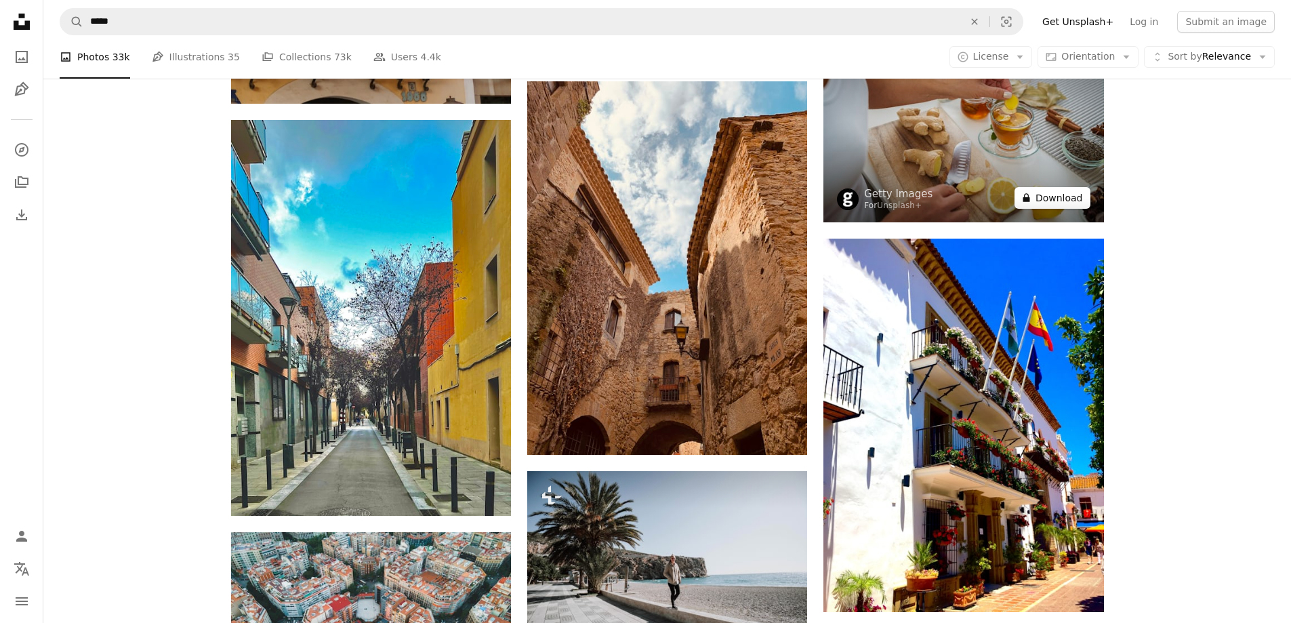
click at [1058, 192] on button "A lock Download" at bounding box center [1053, 198] width 76 height 22
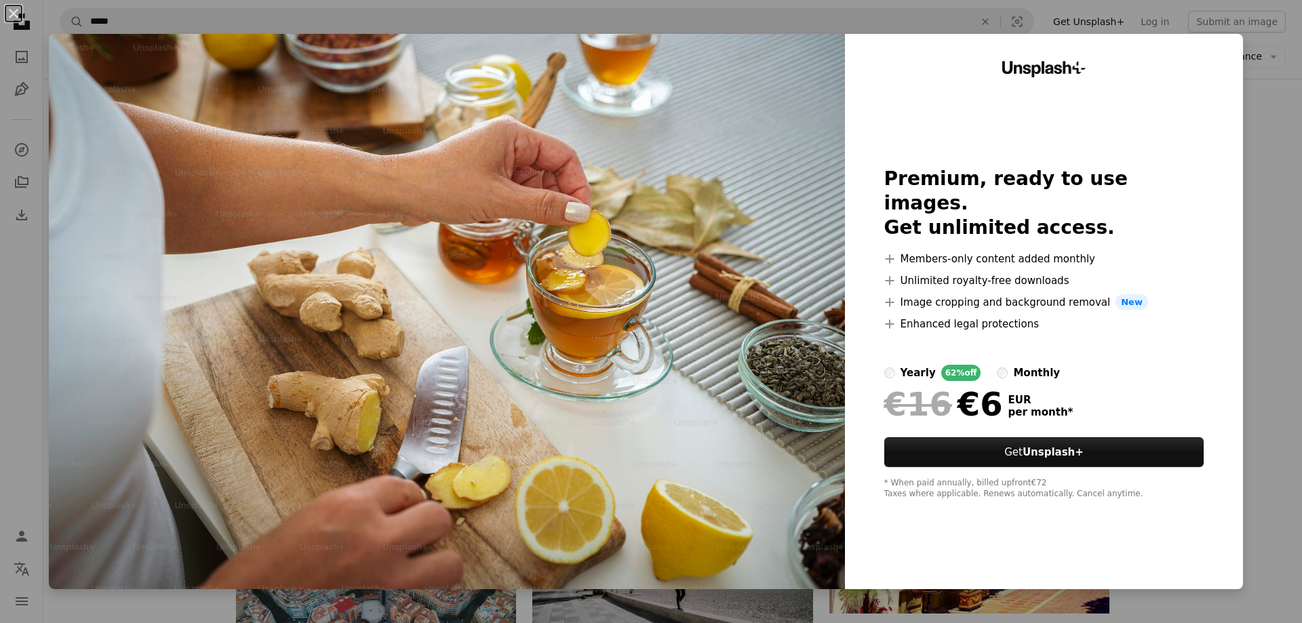
drag, startPoint x: 16, startPoint y: 14, endPoint x: 719, endPoint y: 299, distance: 758.1
click at [16, 14] on button "An X shape" at bounding box center [13, 13] width 16 height 16
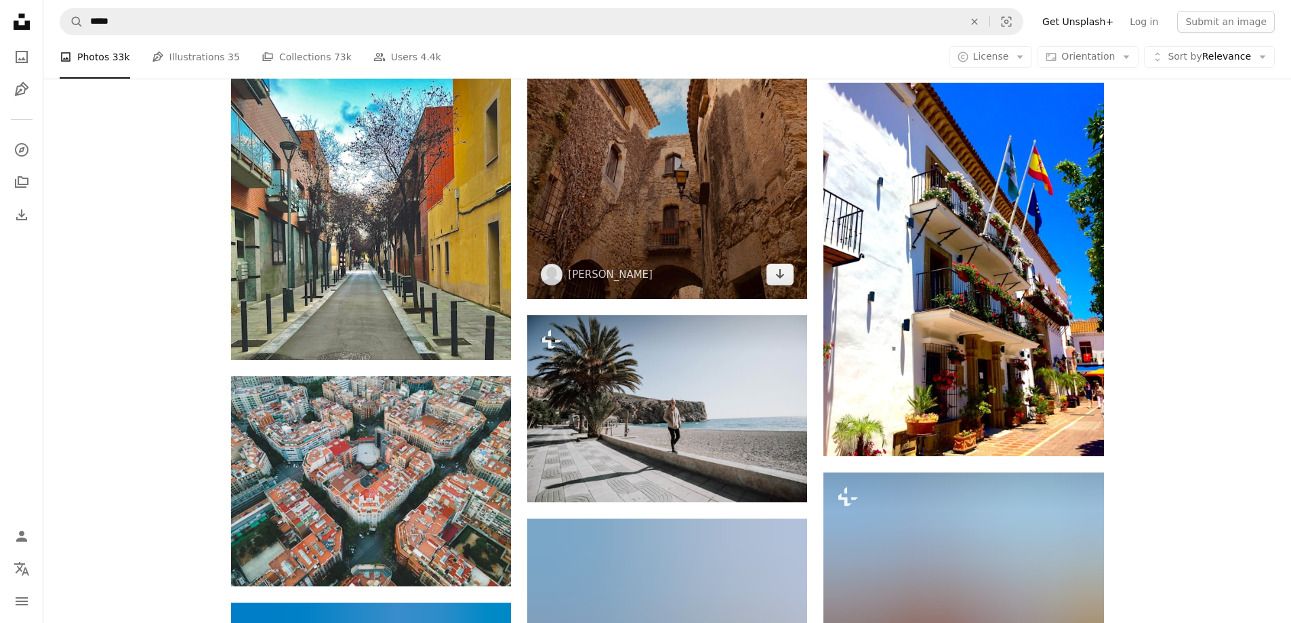
scroll to position [81618, 0]
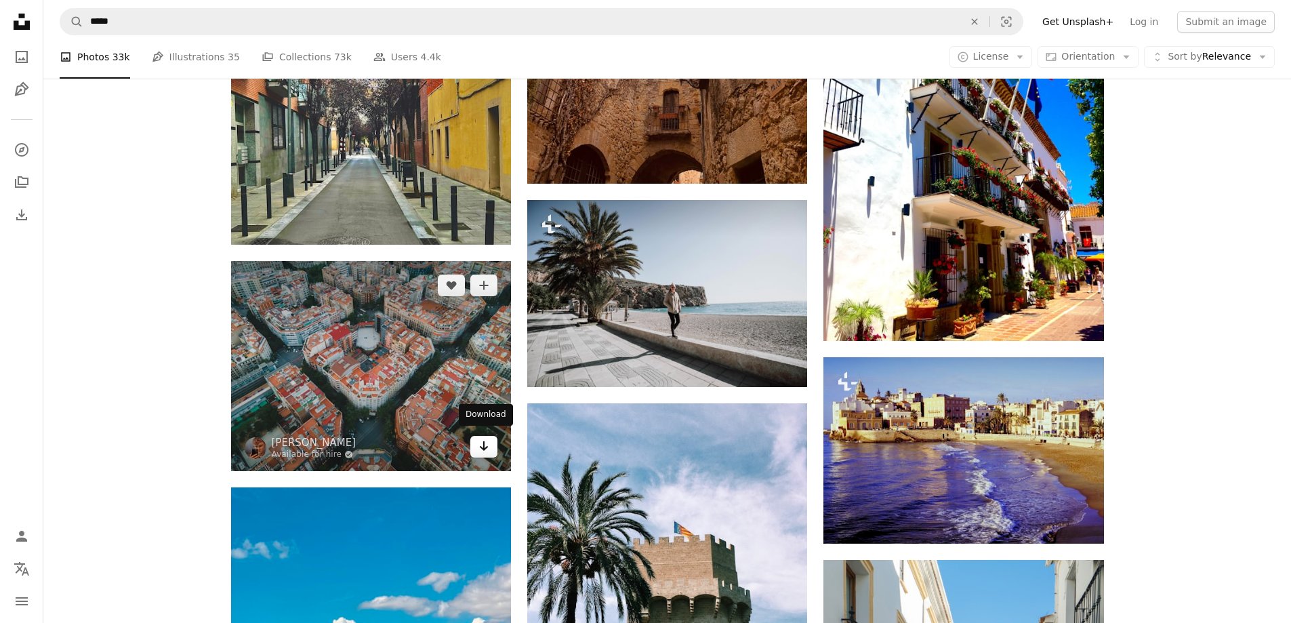
click at [485, 439] on icon "Arrow pointing down" at bounding box center [484, 446] width 11 height 16
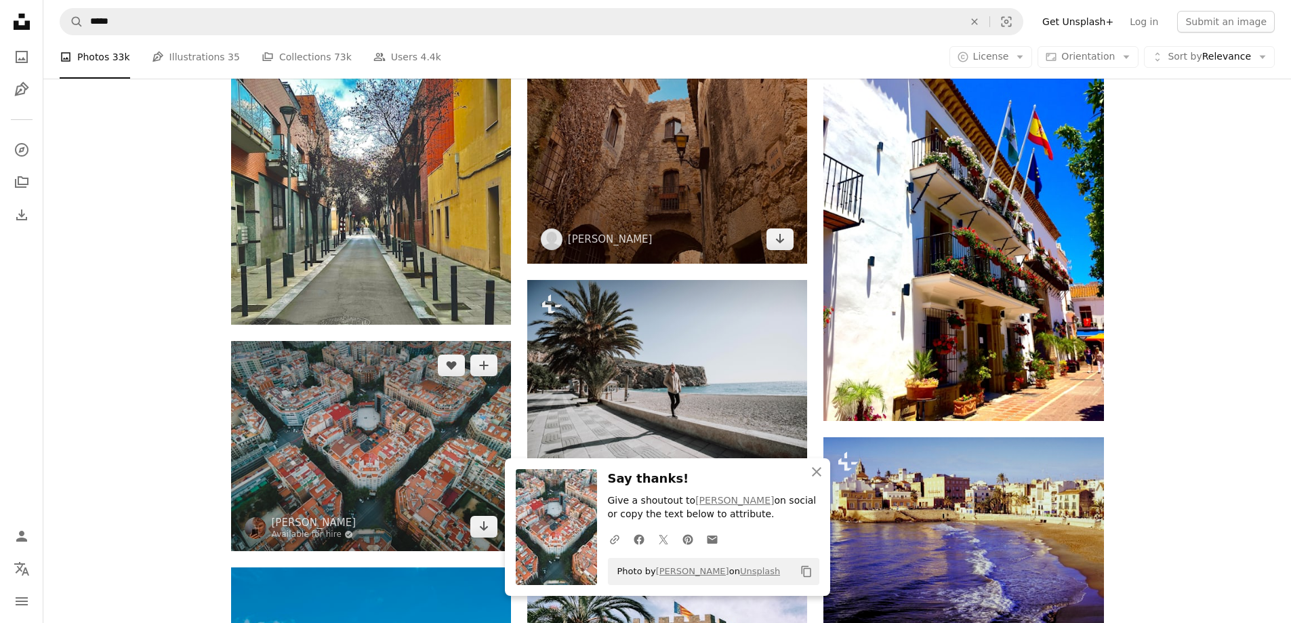
scroll to position [81347, 0]
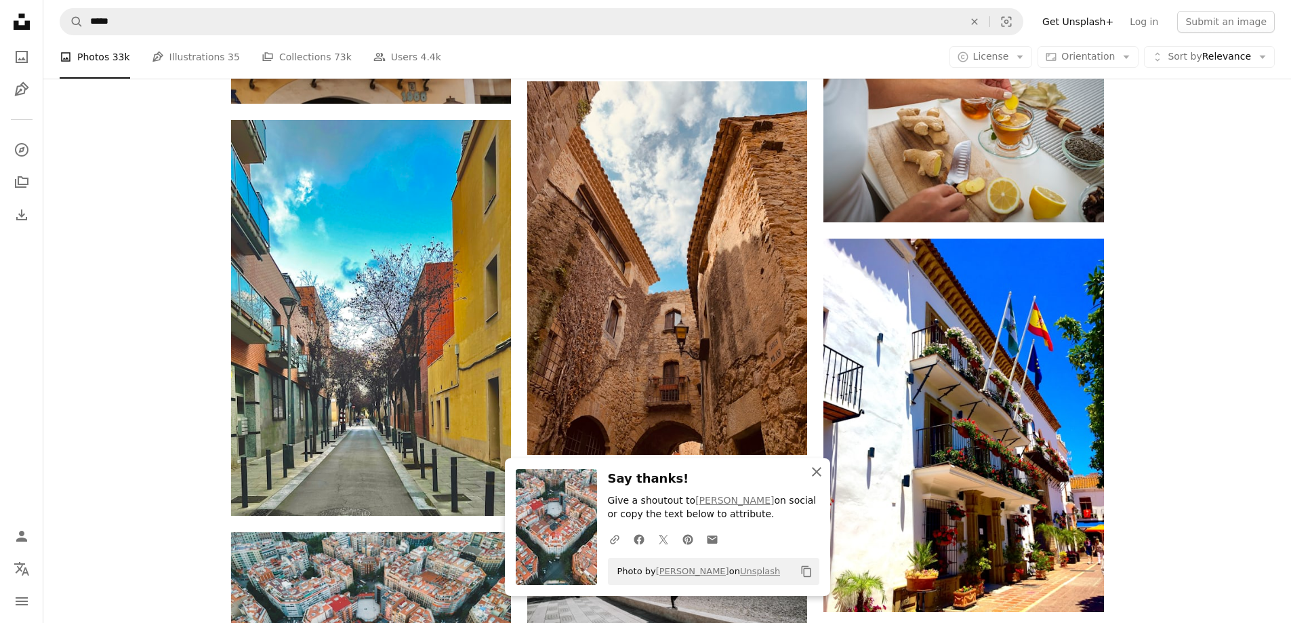
click at [815, 470] on icon "button" at bounding box center [816, 471] width 9 height 9
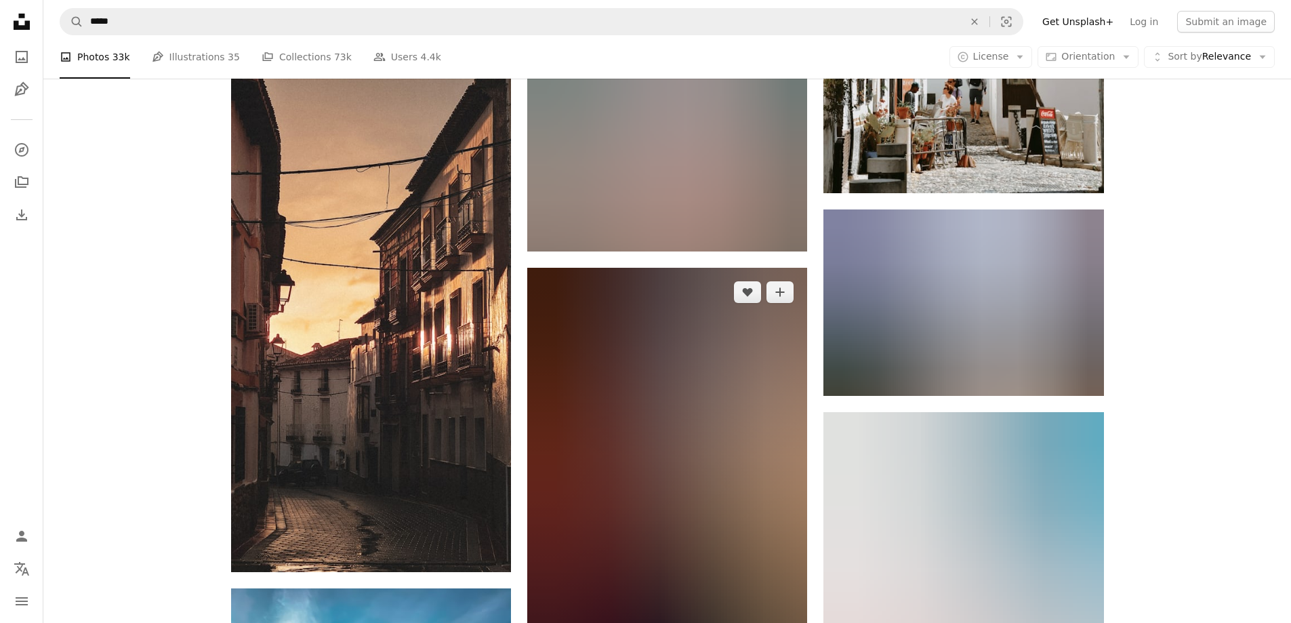
scroll to position [84059, 0]
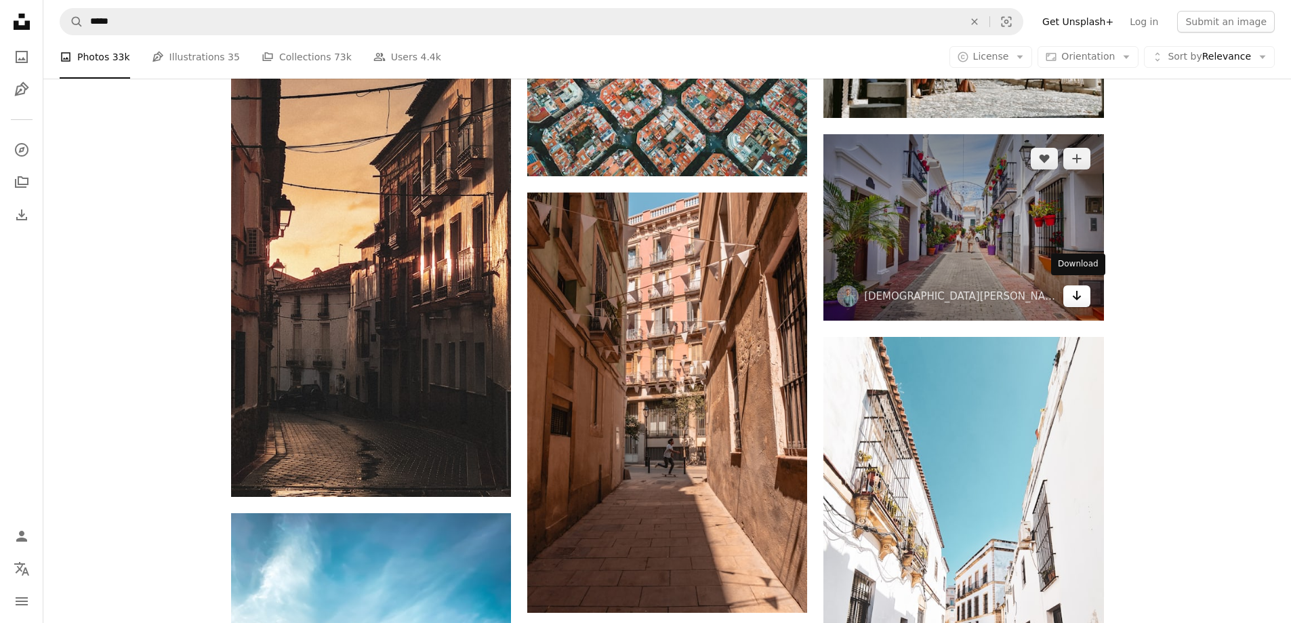
click at [1072, 291] on icon "Arrow pointing down" at bounding box center [1077, 295] width 11 height 16
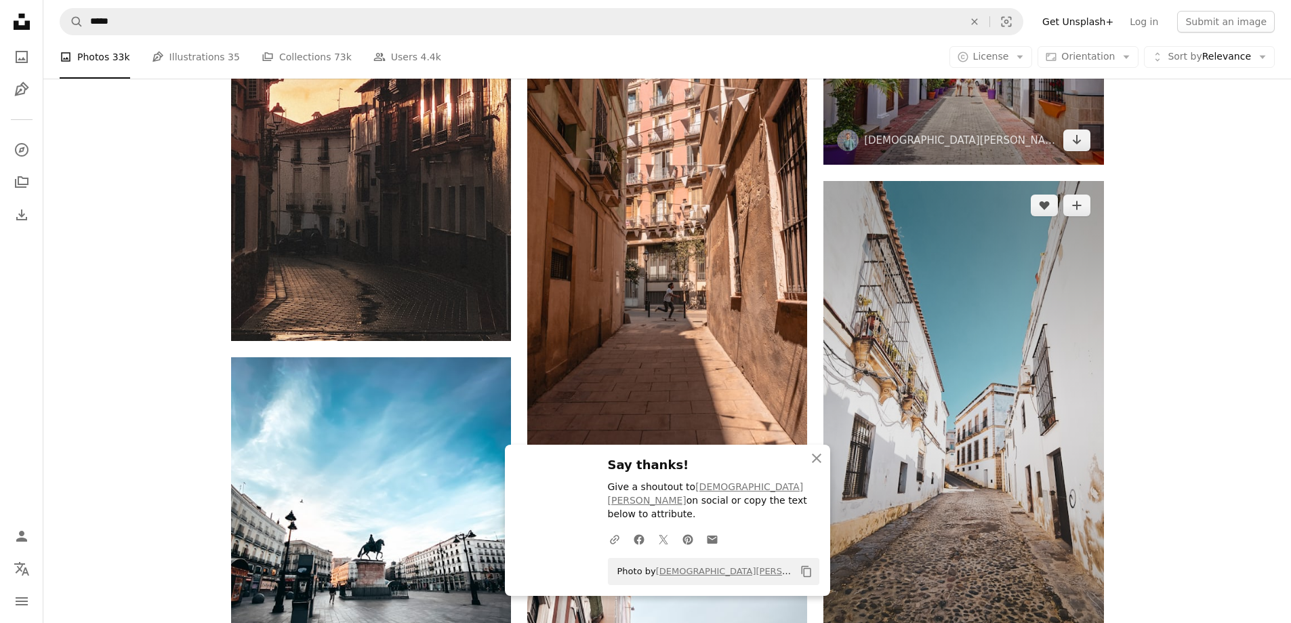
scroll to position [84398, 0]
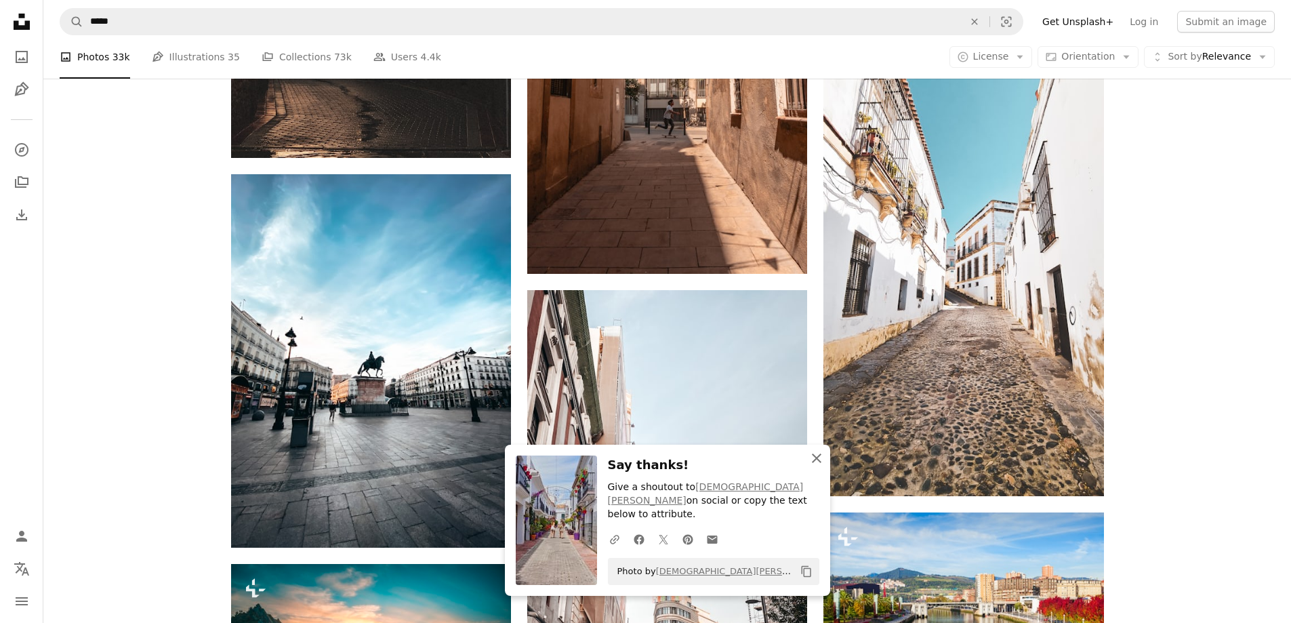
click at [816, 463] on icon "button" at bounding box center [816, 458] width 9 height 9
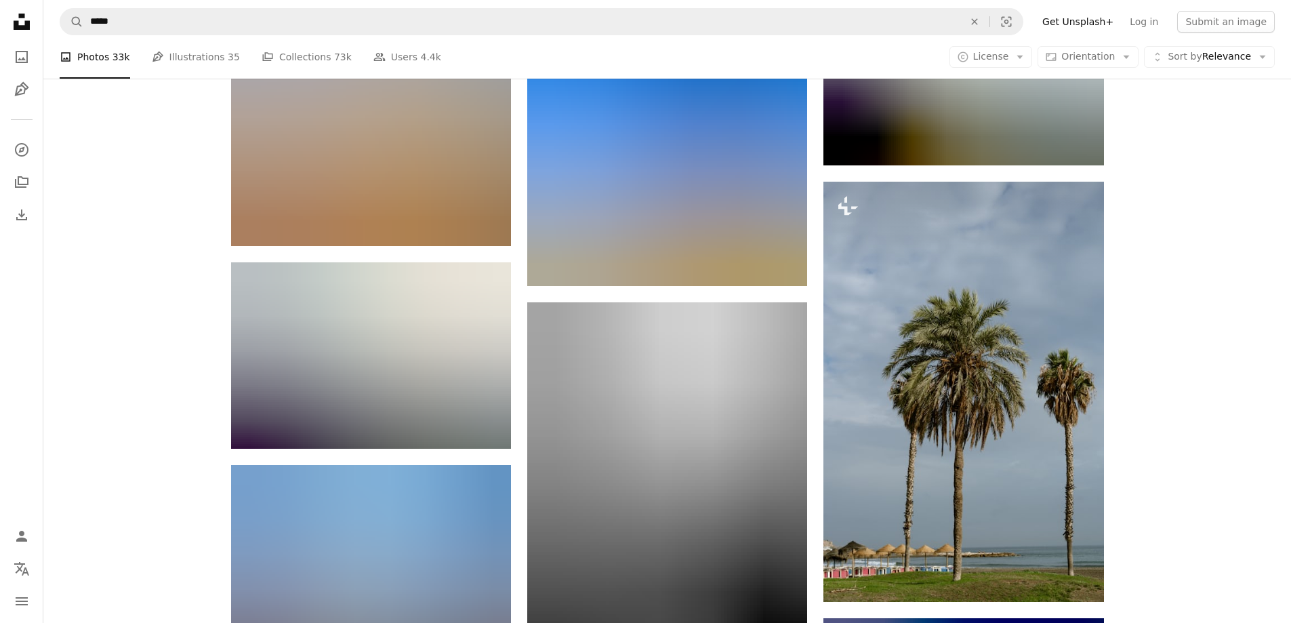
scroll to position [119242, 0]
